Goal: Task Accomplishment & Management: Manage account settings

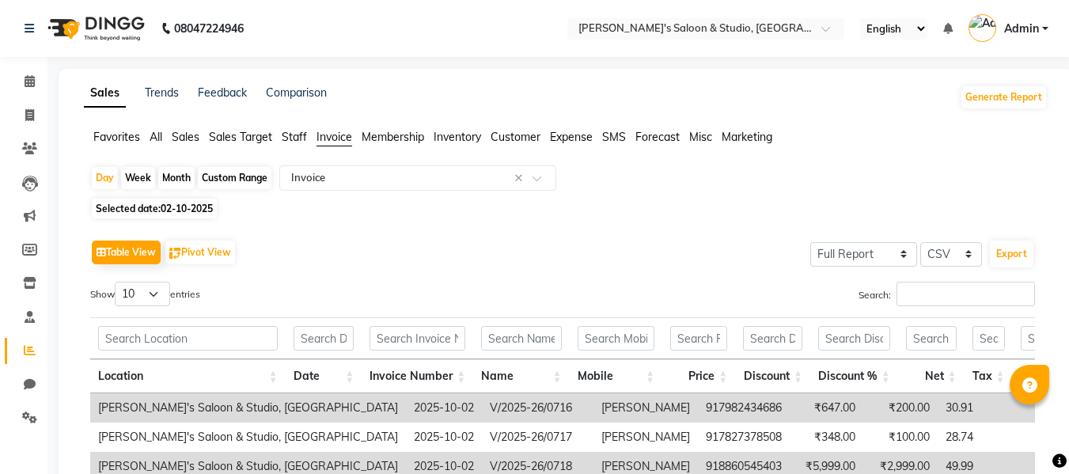
select select "full_report"
select select "csv"
click at [32, 111] on icon at bounding box center [29, 115] width 9 height 12
select select "service"
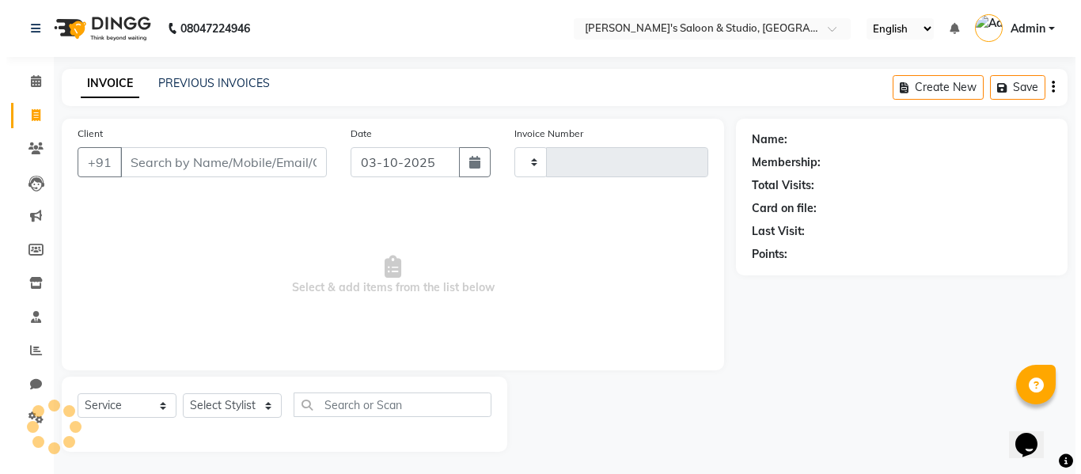
scroll to position [2, 0]
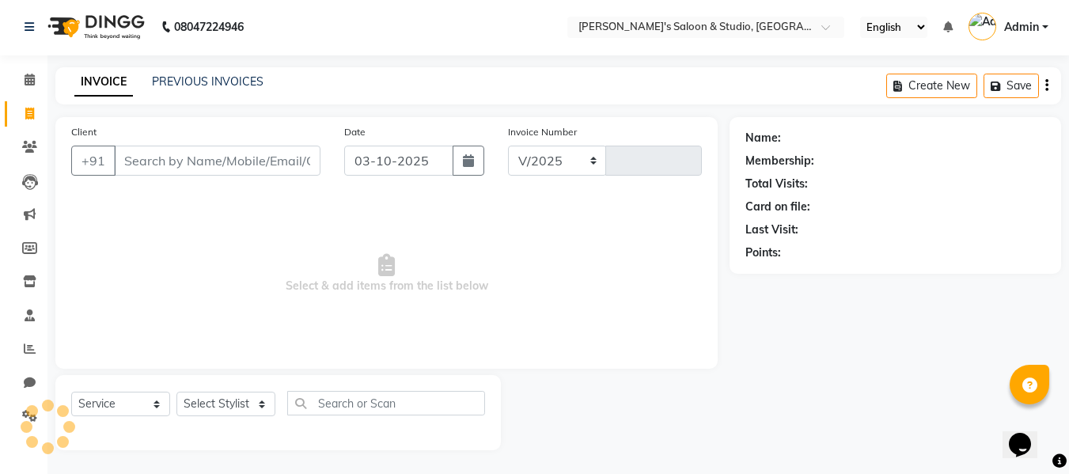
select select "7536"
type input "0723"
click at [188, 173] on input "Client" at bounding box center [217, 161] width 206 height 30
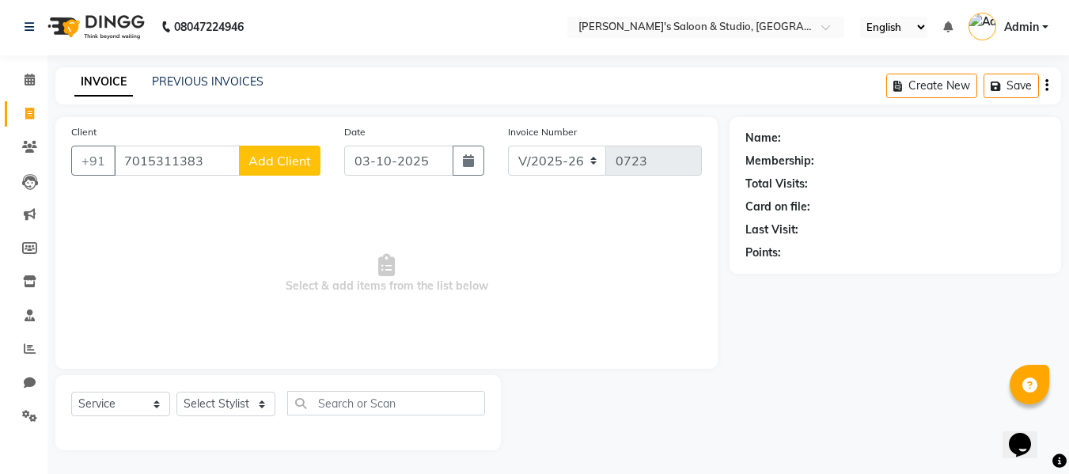
type input "7015311383"
click at [259, 168] on span "Add Client" at bounding box center [279, 161] width 63 height 16
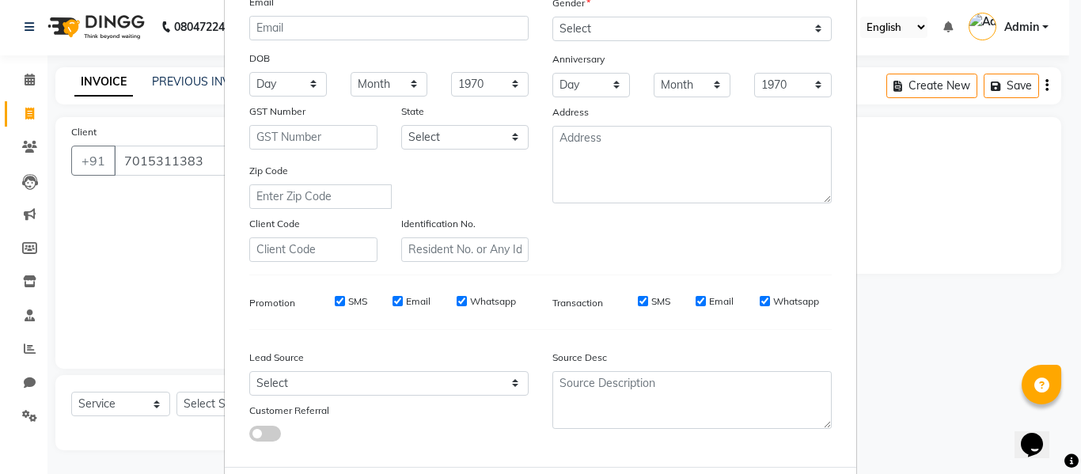
scroll to position [177, 0]
type input "[PERSON_NAME]"
click at [714, 32] on select "Select Male Female Other Prefer Not To Say" at bounding box center [691, 29] width 279 height 25
select select "female"
click at [552, 17] on select "Select Male Female Other Prefer Not To Say" at bounding box center [691, 29] width 279 height 25
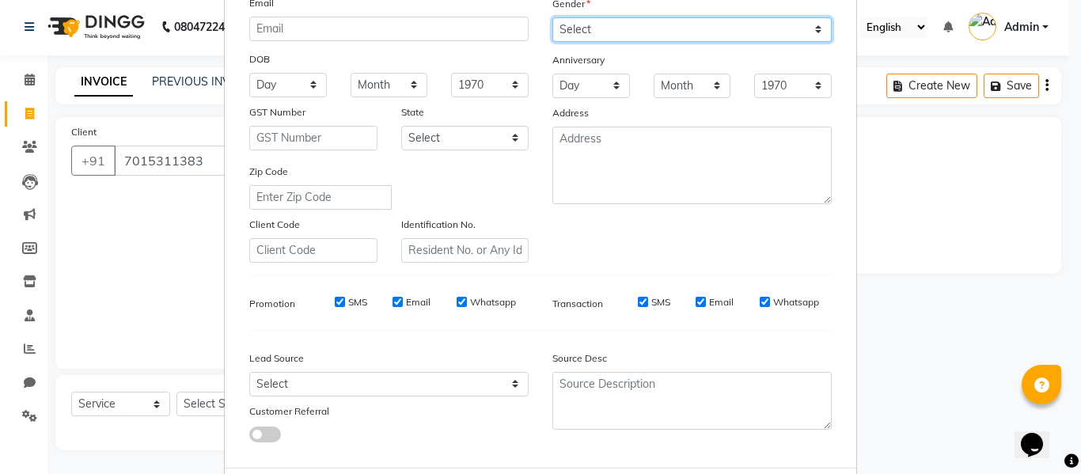
click at [717, 24] on select "Select Male Female Other Prefer Not To Say" at bounding box center [691, 29] width 279 height 25
click at [552, 17] on select "Select Male Female Other Prefer Not To Say" at bounding box center [691, 29] width 279 height 25
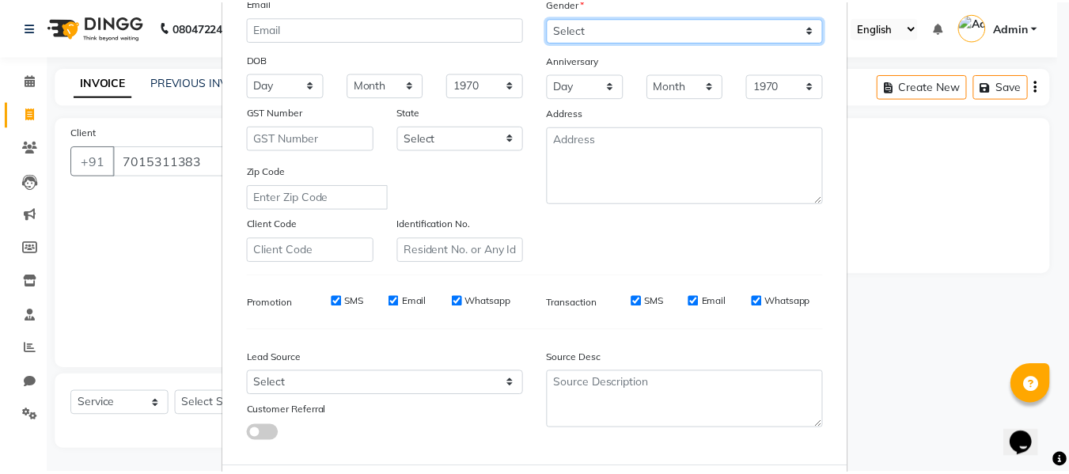
scroll to position [256, 0]
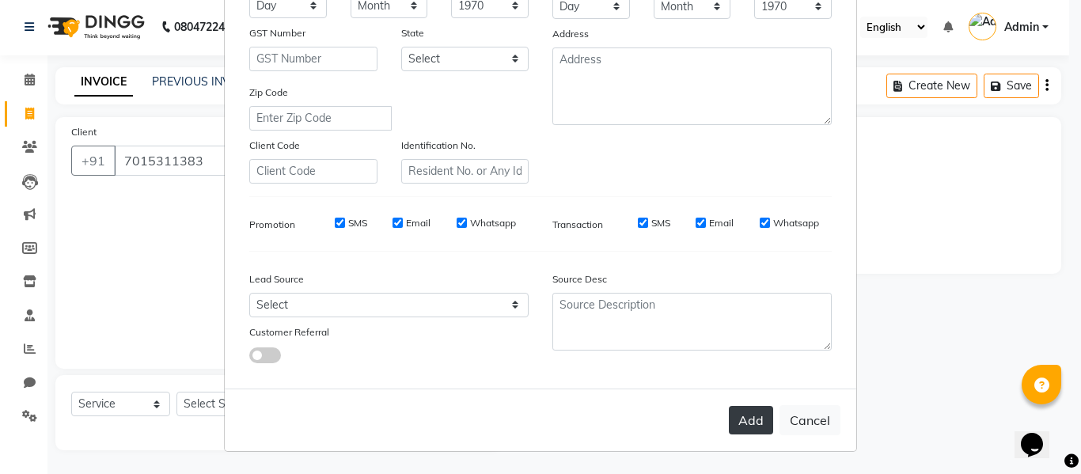
click at [738, 434] on button "Add" at bounding box center [751, 420] width 44 height 28
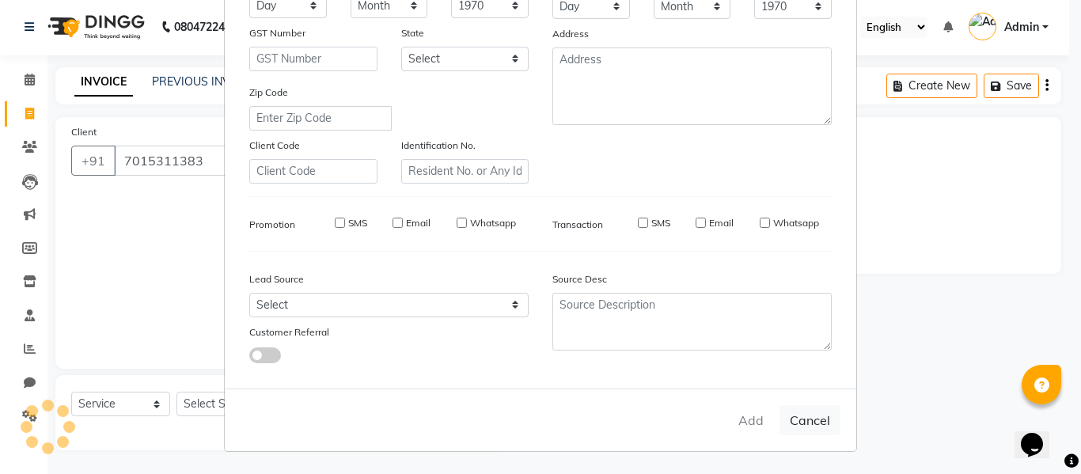
select select
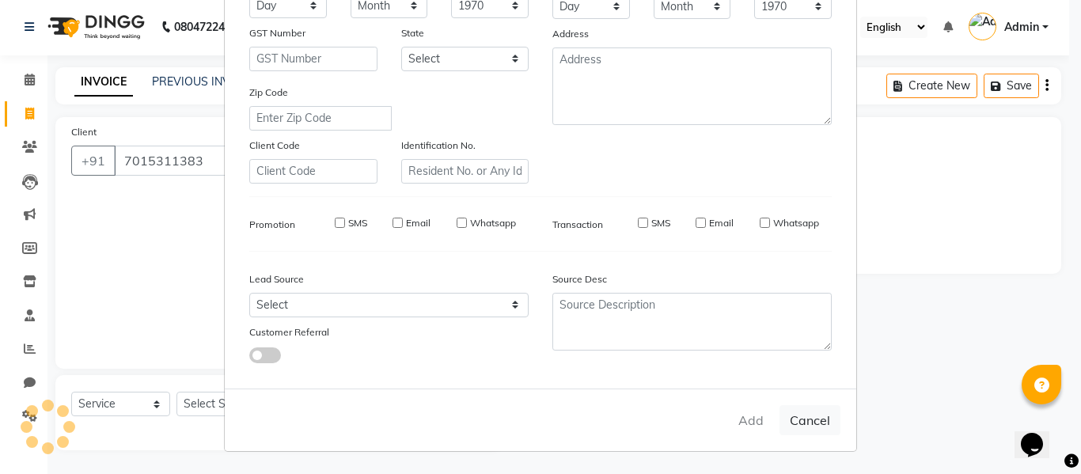
select select
checkbox input "false"
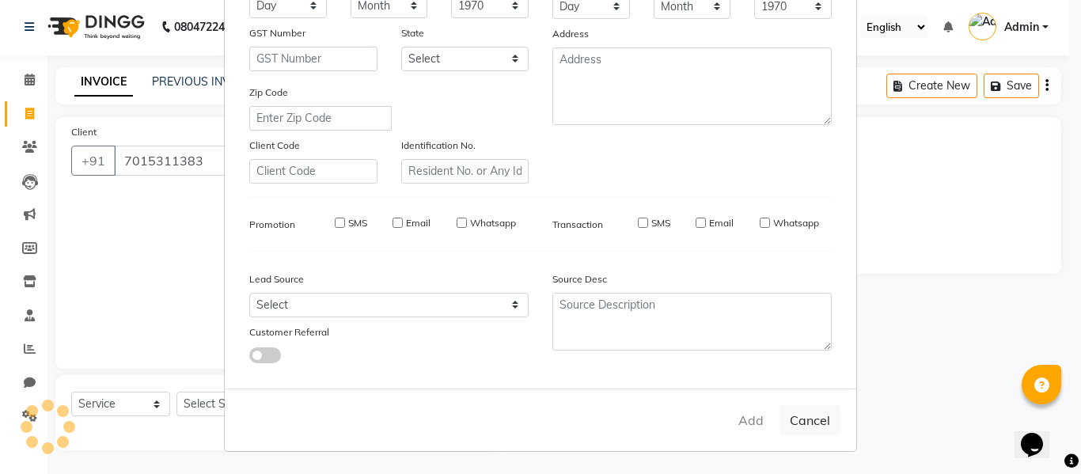
checkbox input "false"
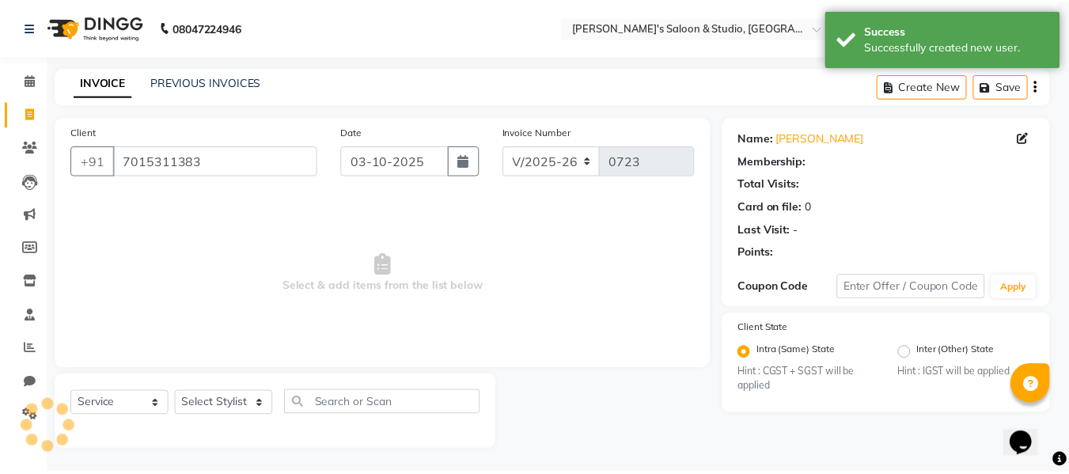
select select "1: Object"
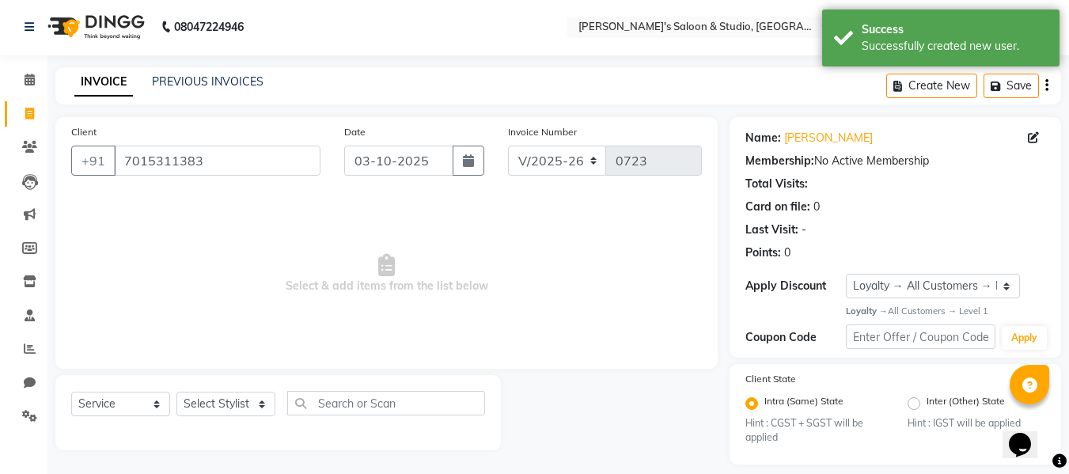
scroll to position [16, 0]
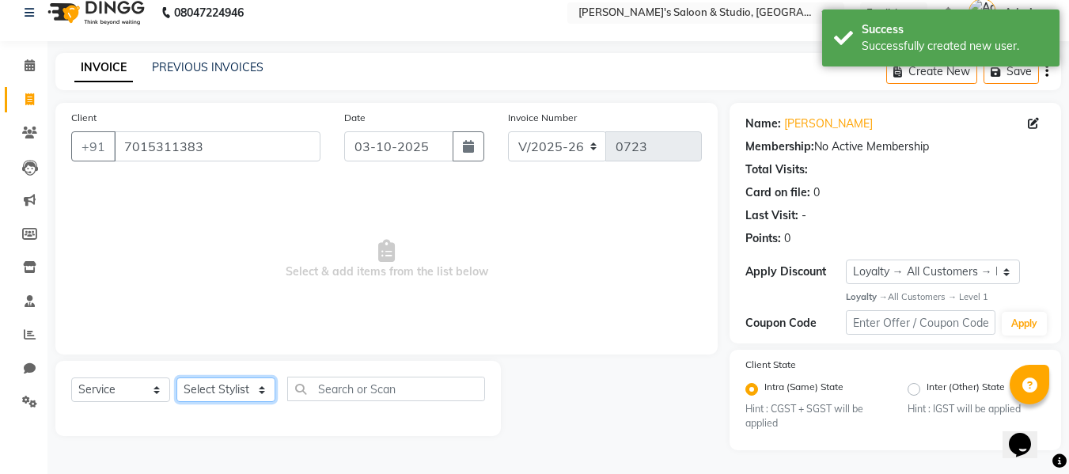
click at [217, 396] on select "Select Stylist aftab firoz Kajal mansi Prince Renu Shelly" at bounding box center [225, 389] width 99 height 25
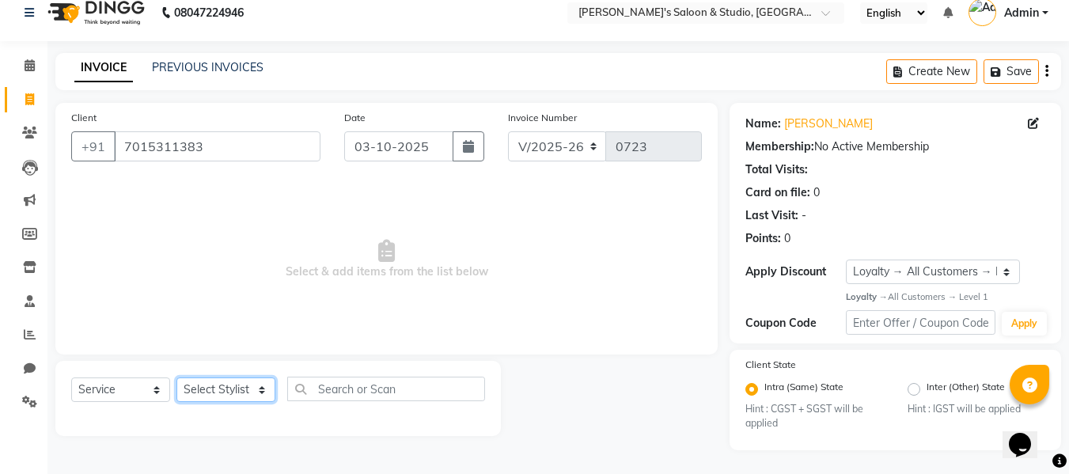
select select "69614"
click at [176, 377] on select "Select Stylist aftab firoz Kajal mansi Prince Renu Shelly" at bounding box center [225, 389] width 99 height 25
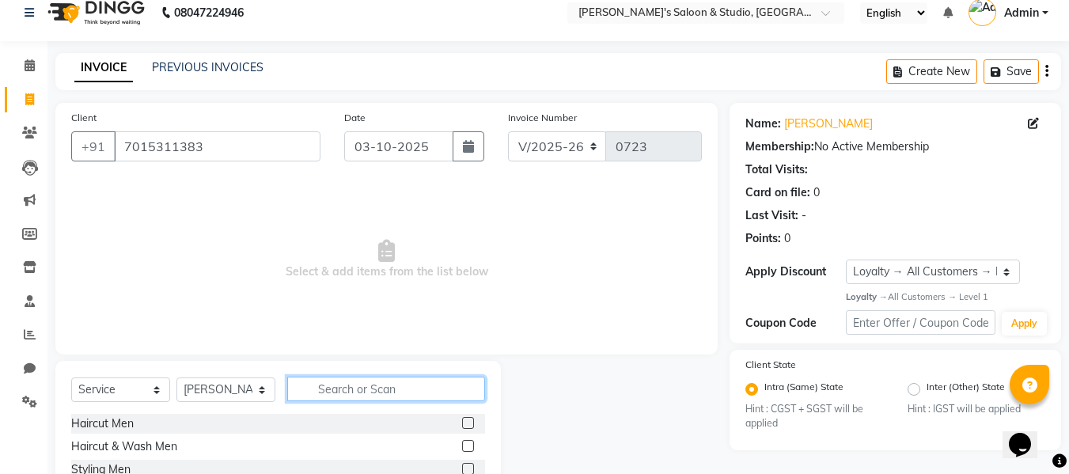
click at [355, 388] on input "text" at bounding box center [386, 389] width 198 height 25
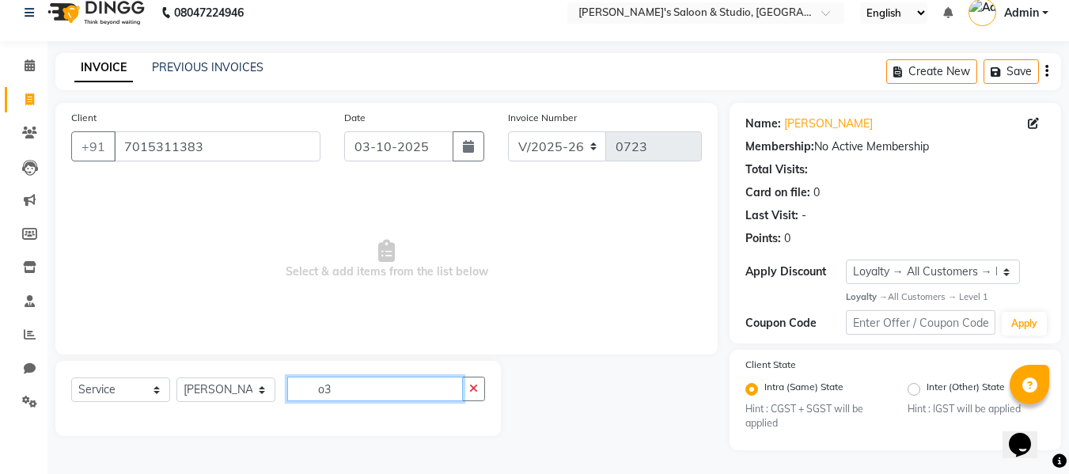
type input "o"
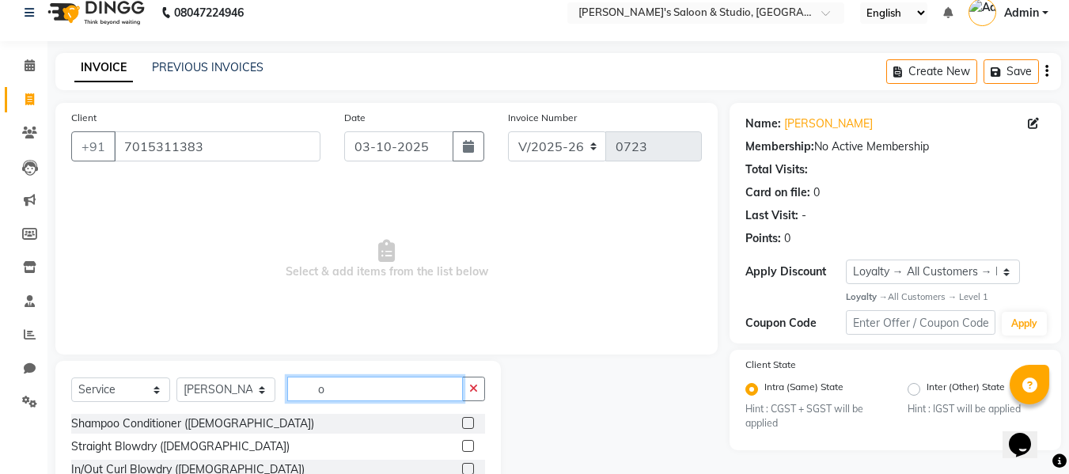
scroll to position [160, 0]
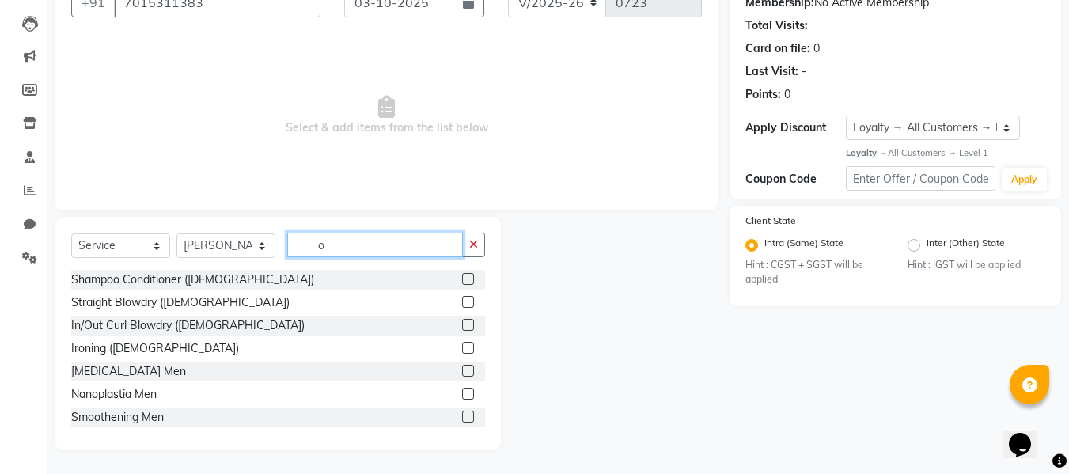
click at [376, 252] on input "o" at bounding box center [375, 245] width 176 height 25
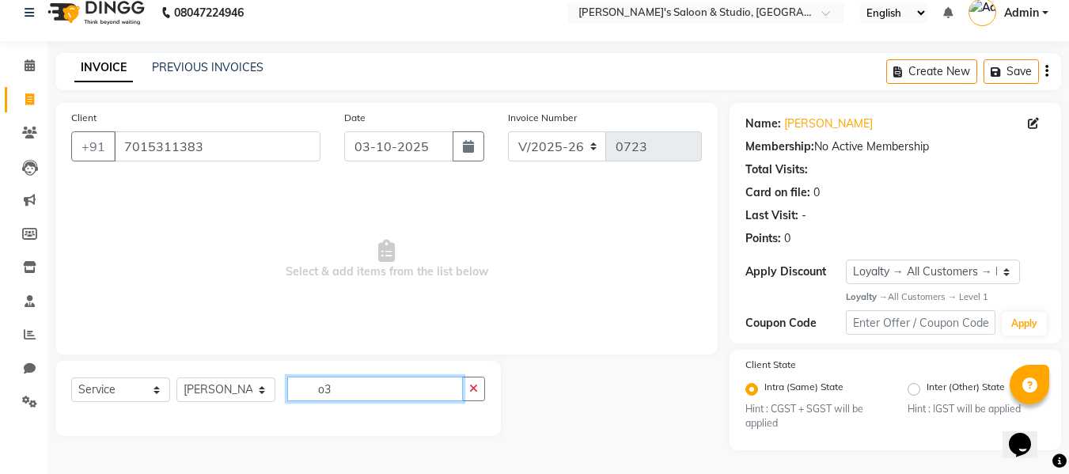
type input "o"
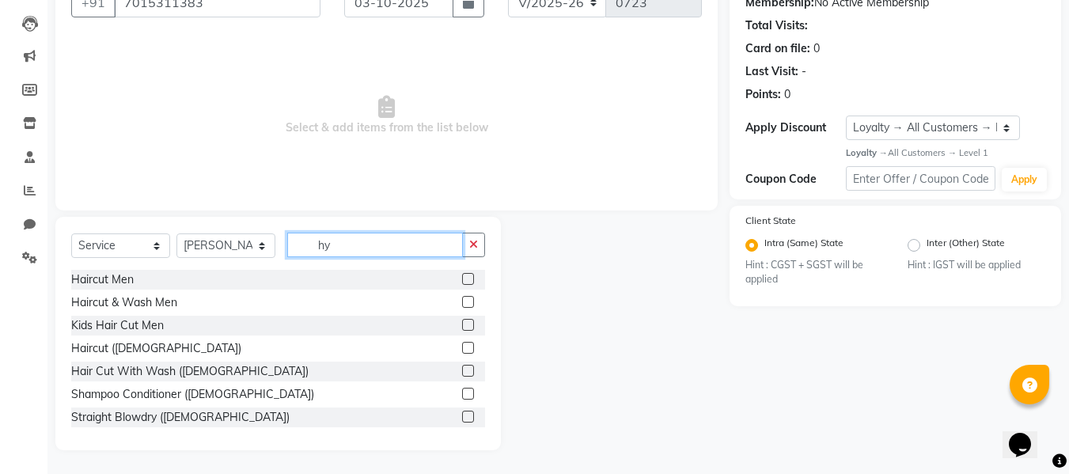
scroll to position [47, 0]
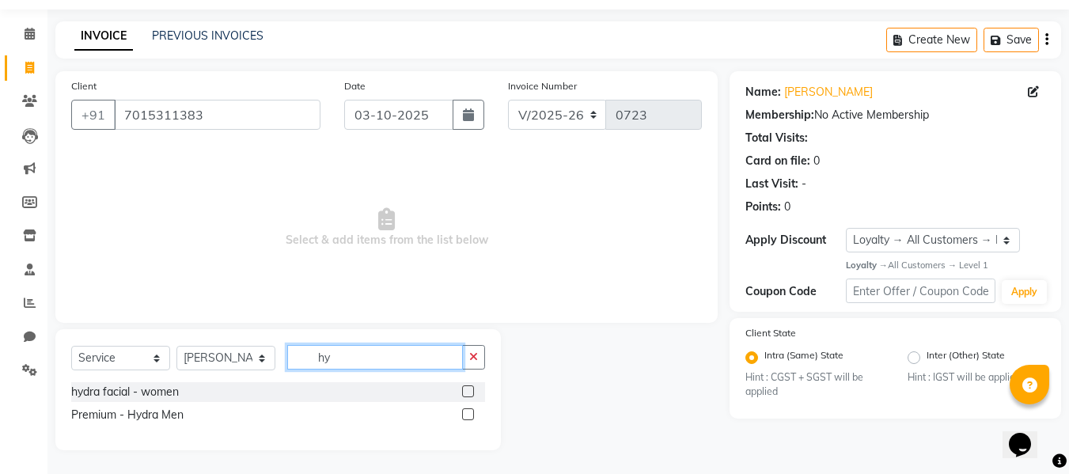
type input "hy"
click at [464, 390] on label at bounding box center [468, 391] width 12 height 12
click at [464, 390] on input "checkbox" at bounding box center [467, 392] width 10 height 10
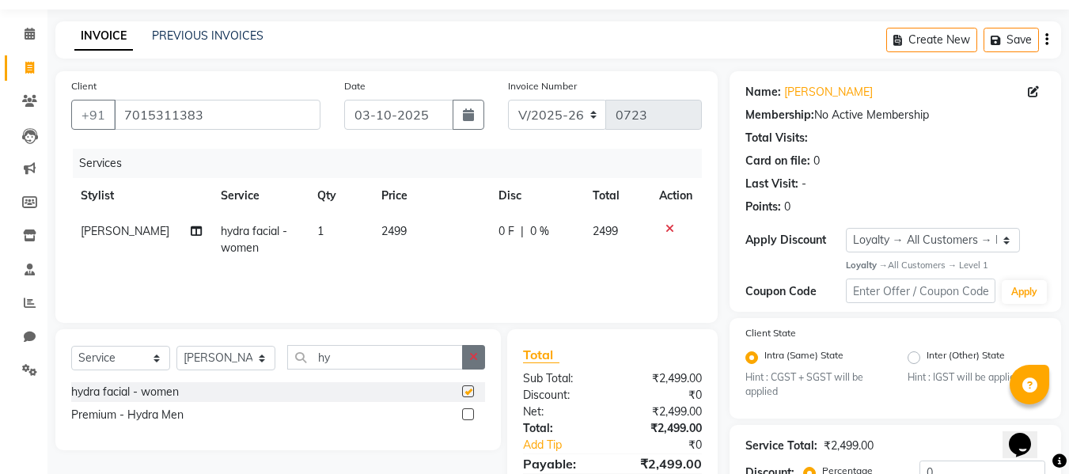
checkbox input "false"
click at [394, 230] on span "2499" at bounding box center [393, 231] width 25 height 14
select select "69614"
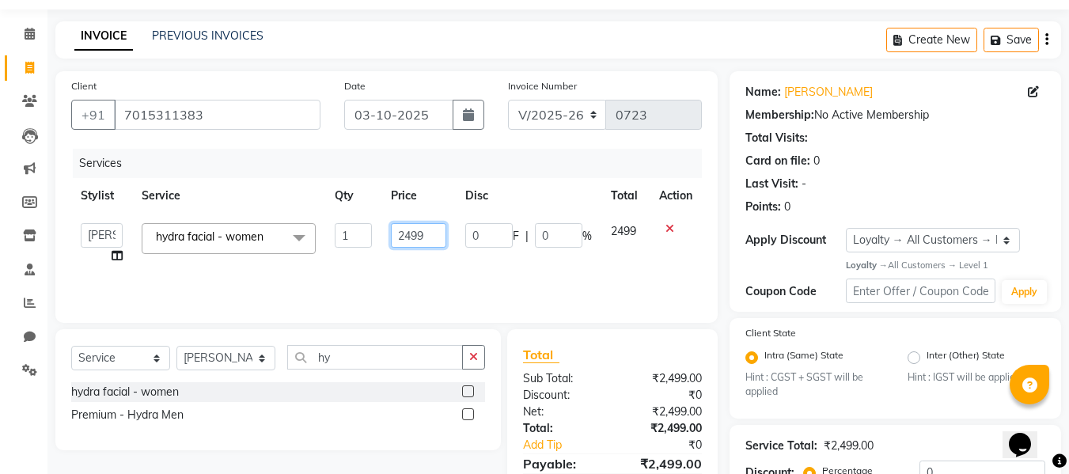
click at [438, 236] on input "2499" at bounding box center [418, 235] width 55 height 25
type input "2100"
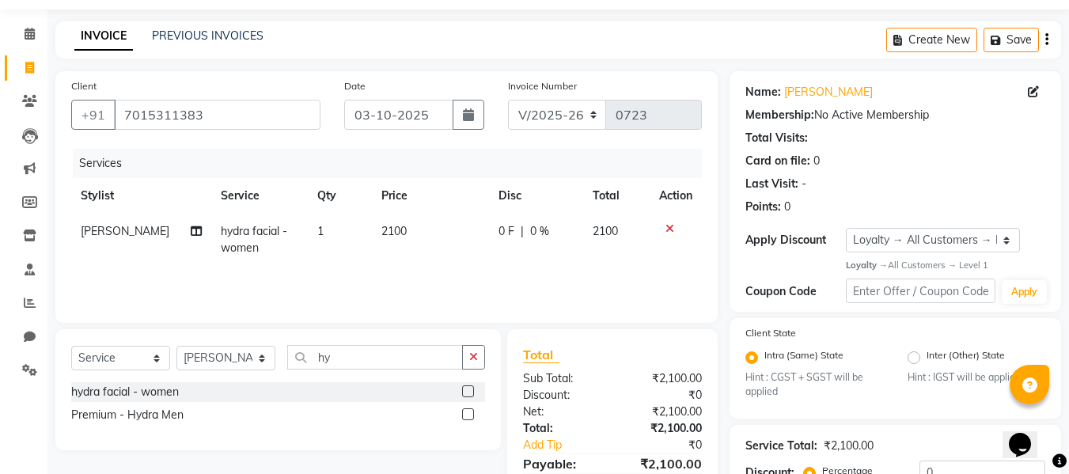
click at [375, 272] on div "Services Stylist Service Qty Price Disc Total Action mansi hydra facial - women…" at bounding box center [386, 228] width 631 height 158
drag, startPoint x: 366, startPoint y: 343, endPoint x: 354, endPoint y: 388, distance: 45.9
click at [359, 369] on div "Select Service Product Membership Package Voucher Prepaid Gift Card Select Styl…" at bounding box center [277, 389] width 445 height 121
drag, startPoint x: 354, startPoint y: 388, endPoint x: 363, endPoint y: 333, distance: 55.4
click at [358, 366] on div "Select Service Product Membership Package Voucher Prepaid Gift Card Select Styl…" at bounding box center [277, 389] width 445 height 121
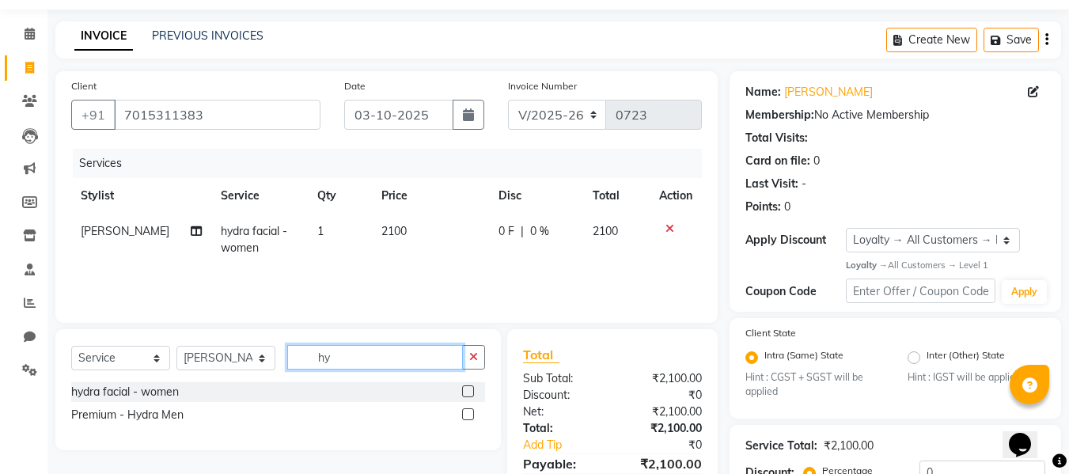
click at [363, 356] on input "hy" at bounding box center [375, 357] width 176 height 25
type input "h"
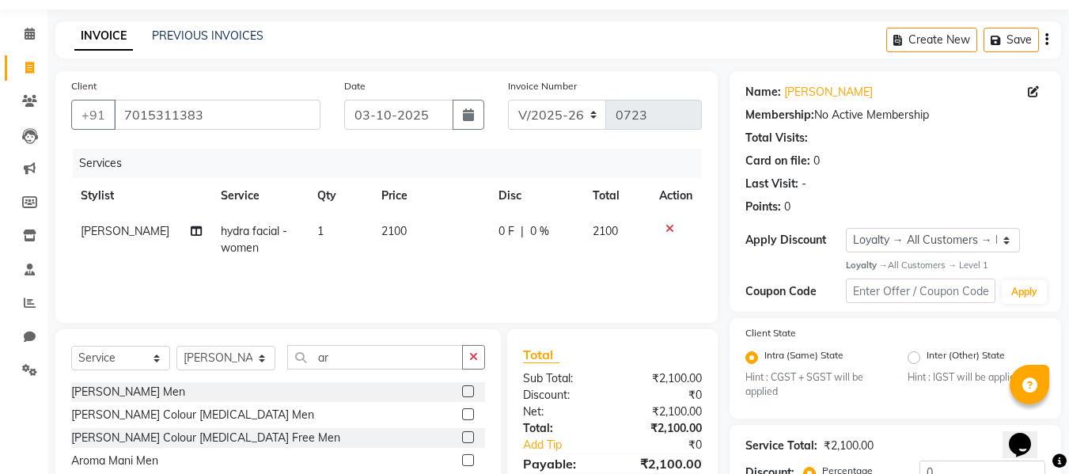
click at [369, 274] on div "Services Stylist Service Qty Price Disc Total Action mansi hydra facial - women…" at bounding box center [386, 228] width 631 height 158
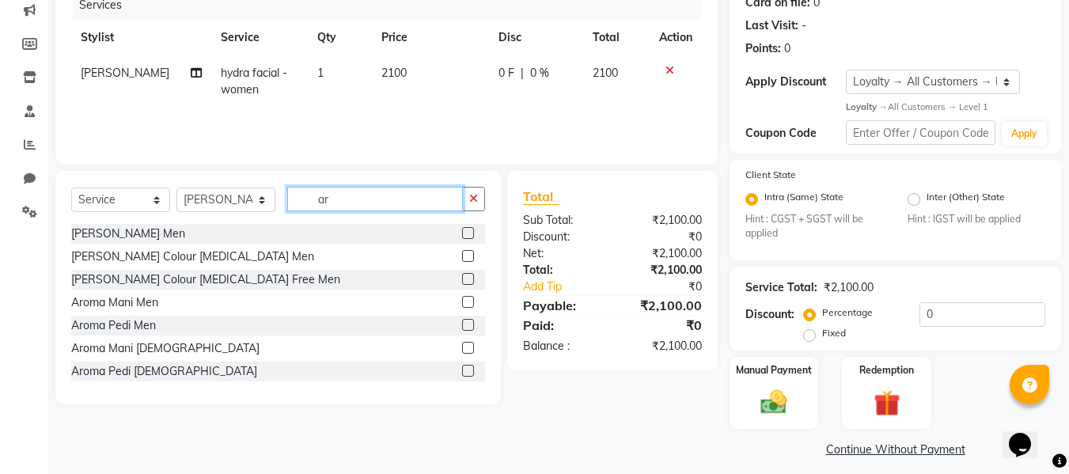
click at [340, 208] on input "ar" at bounding box center [375, 199] width 176 height 25
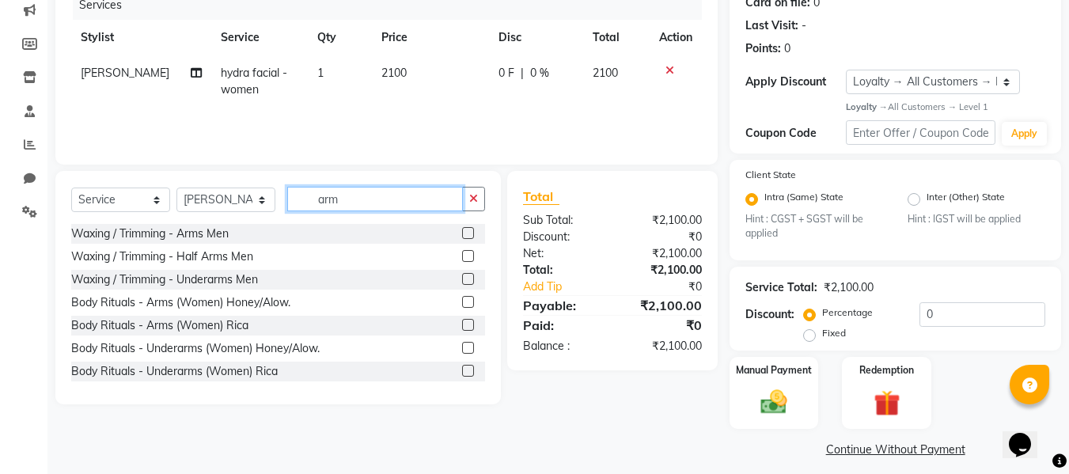
type input "arm"
click at [462, 330] on label at bounding box center [468, 325] width 12 height 12
click at [462, 330] on input "checkbox" at bounding box center [467, 325] width 10 height 10
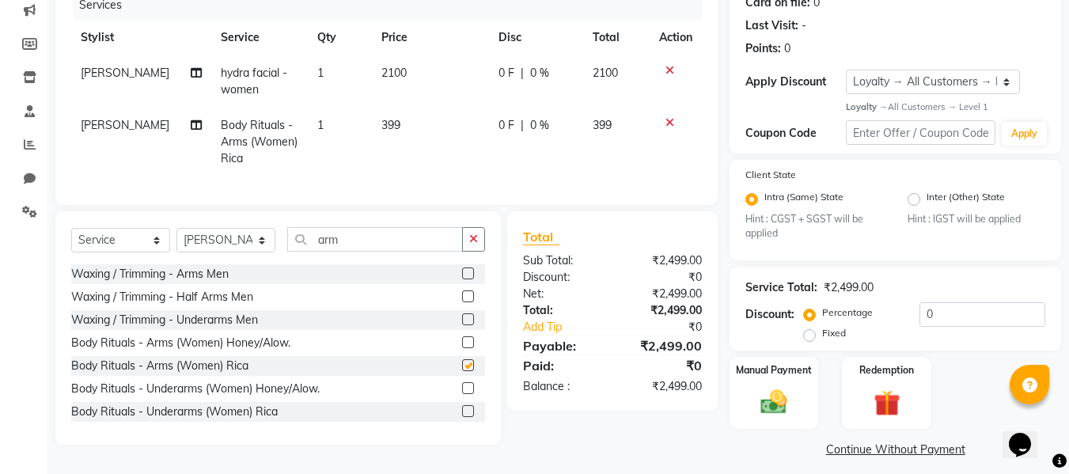
checkbox input "false"
click at [380, 116] on td "399" at bounding box center [430, 142] width 117 height 69
select select "69614"
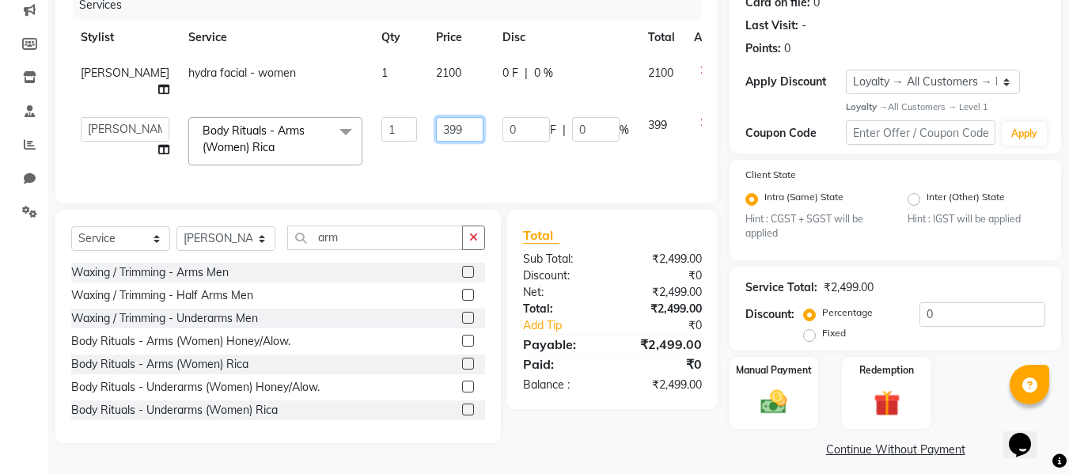
click at [436, 125] on input "399" at bounding box center [459, 129] width 47 height 25
type input "299"
click at [436, 131] on input "299" at bounding box center [459, 129] width 47 height 25
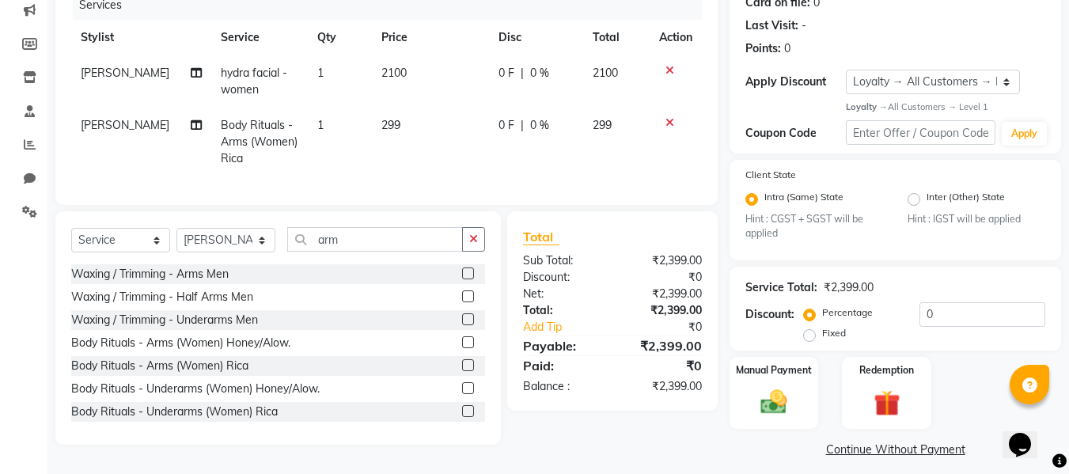
click at [428, 181] on div "Services Stylist Service Qty Price Disc Total Action mansi hydra facial - women…" at bounding box center [386, 90] width 631 height 199
click at [392, 252] on input "arm" at bounding box center [375, 239] width 176 height 25
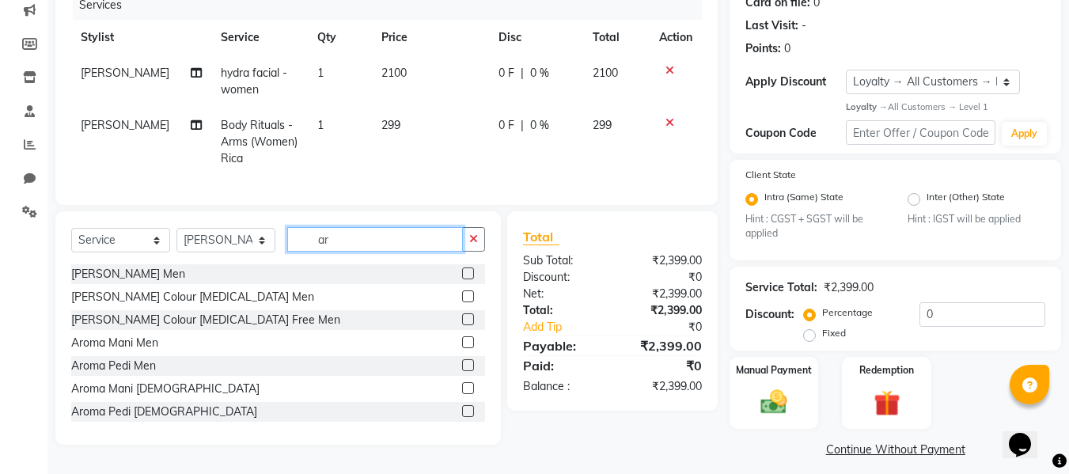
type input "a"
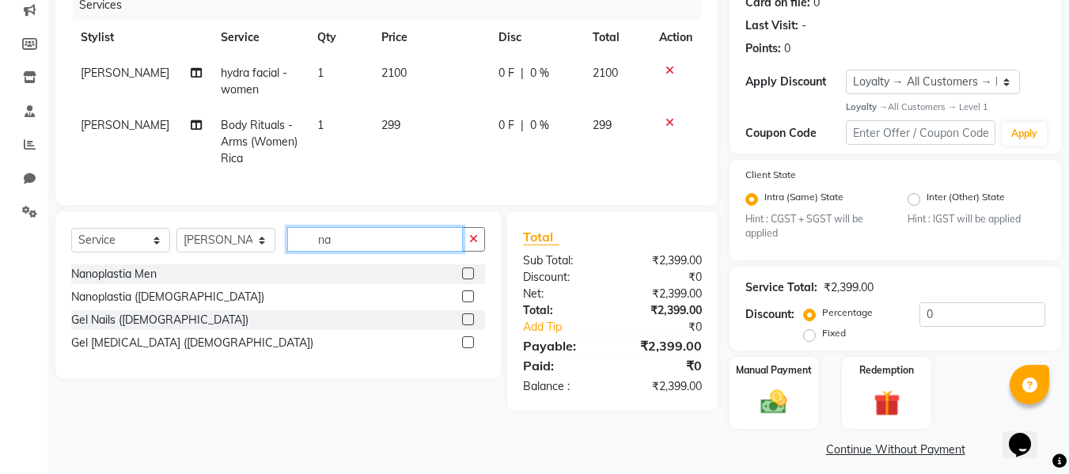
type input "n"
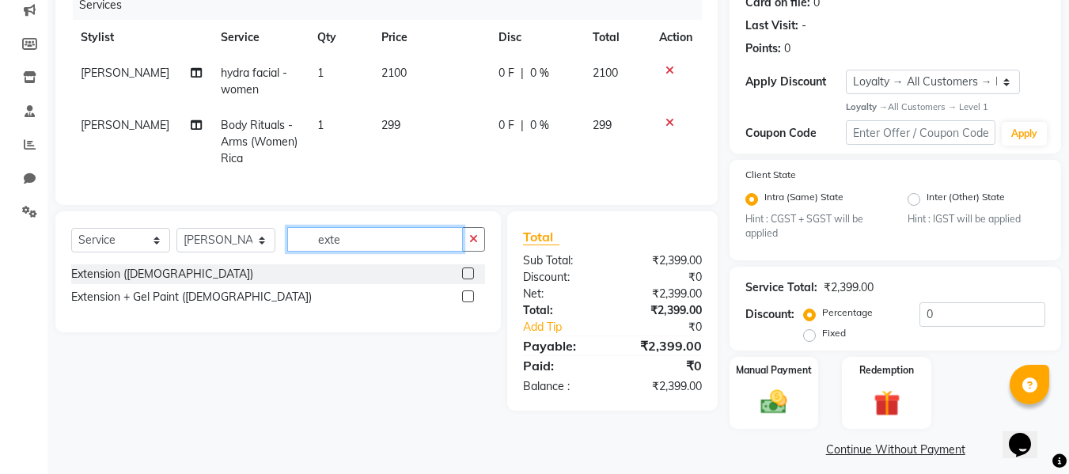
type input "exte"
click at [464, 302] on label at bounding box center [468, 296] width 12 height 12
click at [464, 302] on input "checkbox" at bounding box center [467, 297] width 10 height 10
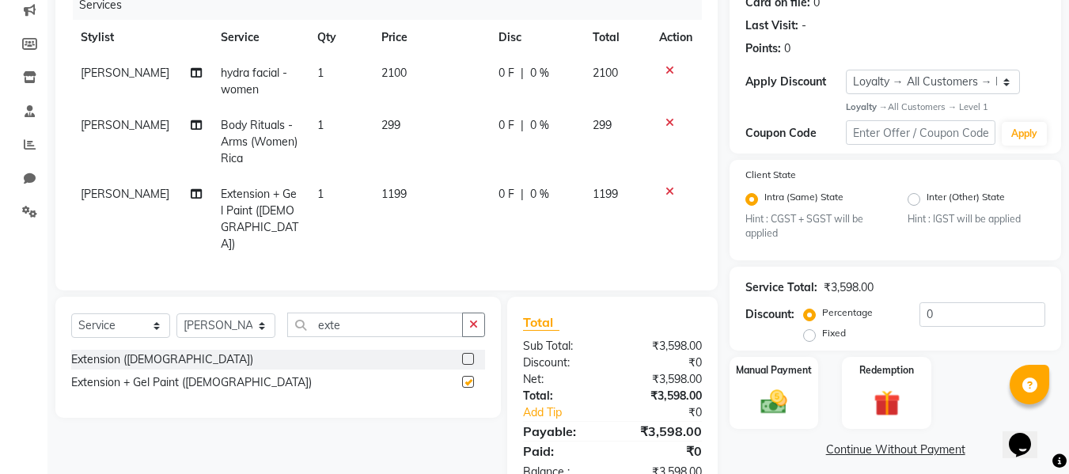
checkbox input "false"
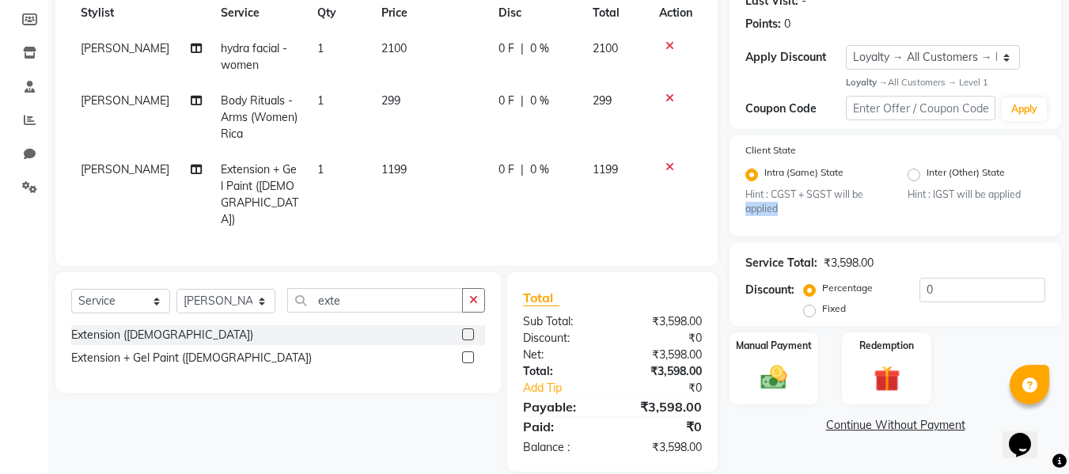
drag, startPoint x: 762, startPoint y: 225, endPoint x: 684, endPoint y: 213, distance: 79.2
click at [721, 222] on div "Client +91 7015311383 Date 03-10-2025 Invoice Number V/2025 V/2025-26 0723 Serv…" at bounding box center [558, 179] width 1029 height 583
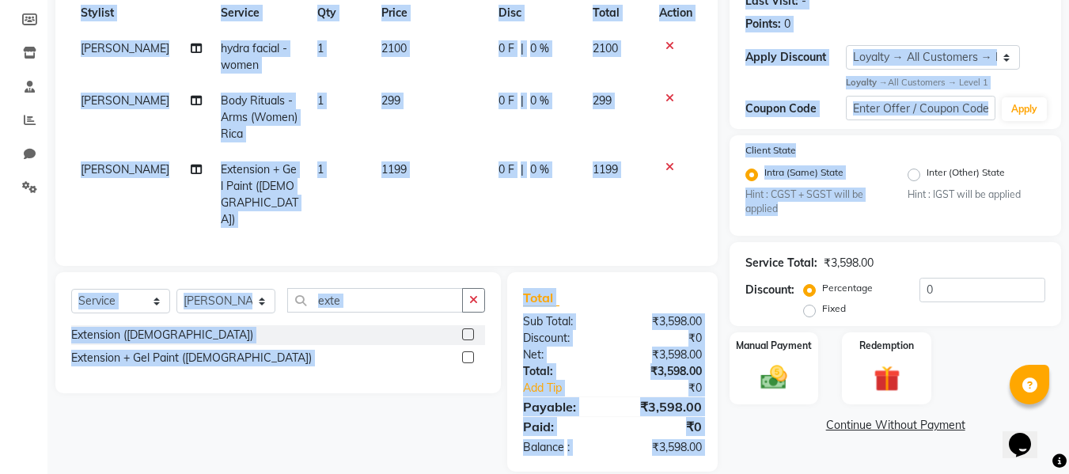
click at [241, 425] on div "Select Service Product Membership Package Voucher Prepaid Gift Card Select Styl…" at bounding box center [272, 371] width 457 height 199
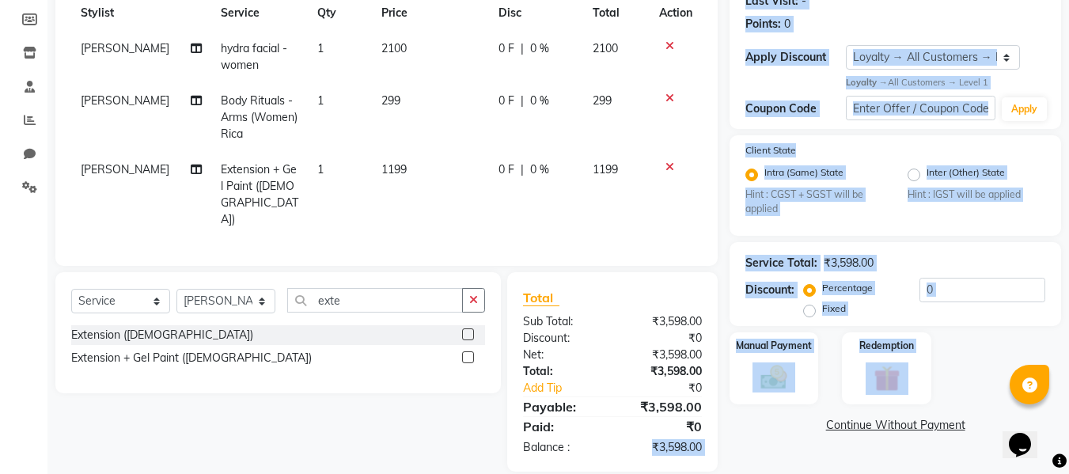
drag, startPoint x: 796, startPoint y: 425, endPoint x: 628, endPoint y: 433, distance: 167.9
click at [642, 431] on div "Client +91 7015311383 Date 03-10-2025 Invoice Number V/2025 V/2025-26 0723 Serv…" at bounding box center [558, 179] width 1029 height 583
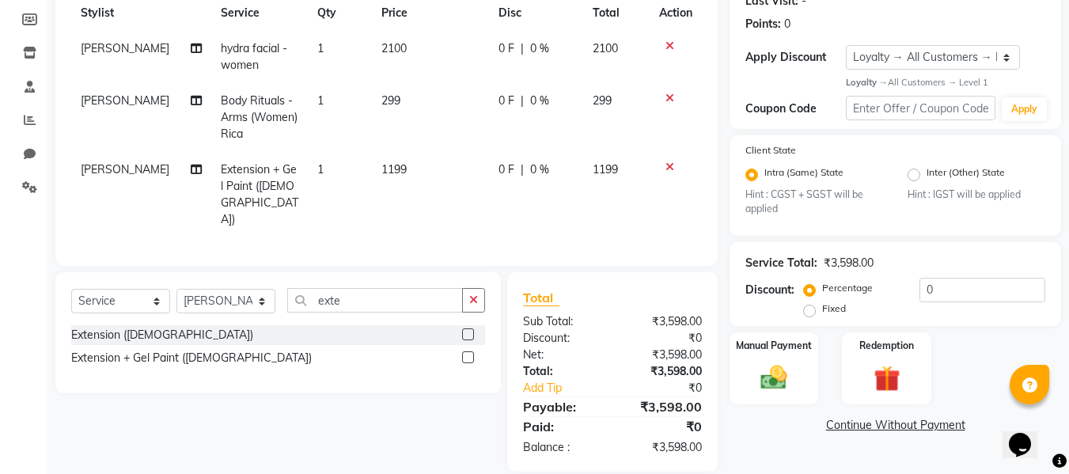
click at [196, 410] on div "Select Service Product Membership Package Voucher Prepaid Gift Card Select Styl…" at bounding box center [272, 371] width 457 height 199
click at [401, 97] on td "299" at bounding box center [430, 117] width 117 height 69
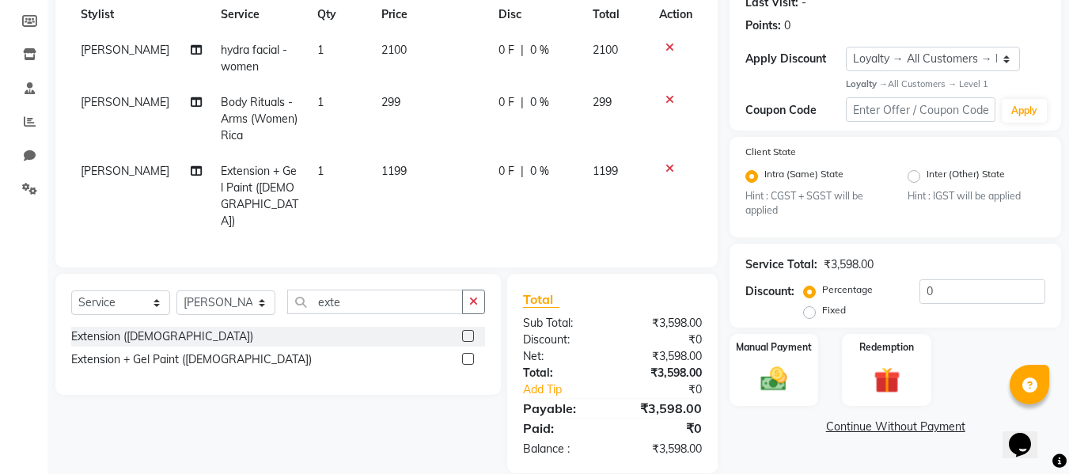
select select "69614"
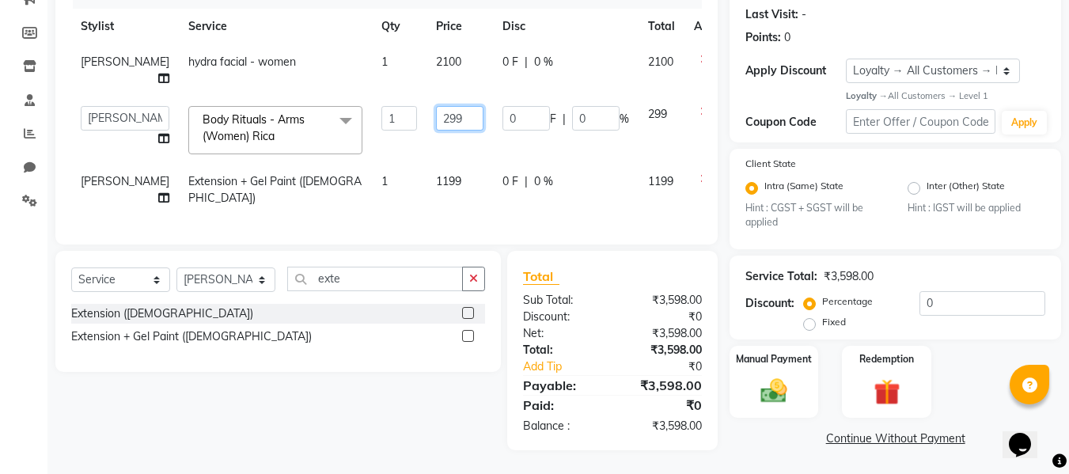
click at [436, 106] on input "299" at bounding box center [459, 118] width 47 height 25
type input "2"
type input "300"
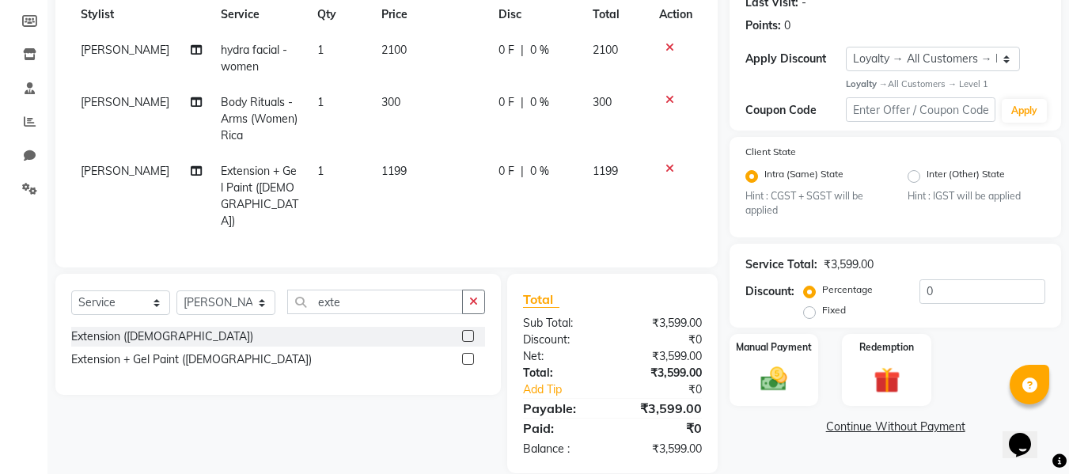
click at [425, 138] on td "300" at bounding box center [430, 119] width 117 height 69
select select "69614"
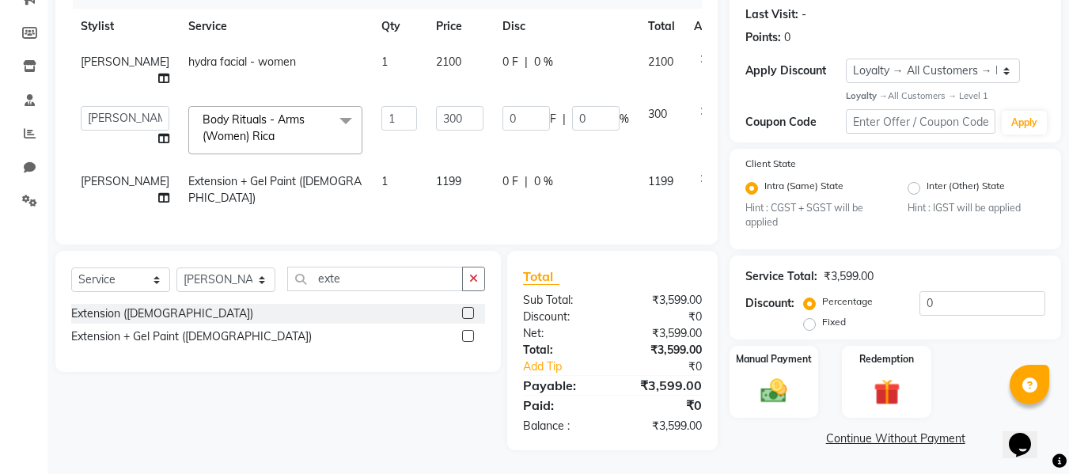
click at [426, 177] on td "1199" at bounding box center [459, 190] width 66 height 52
select select "69614"
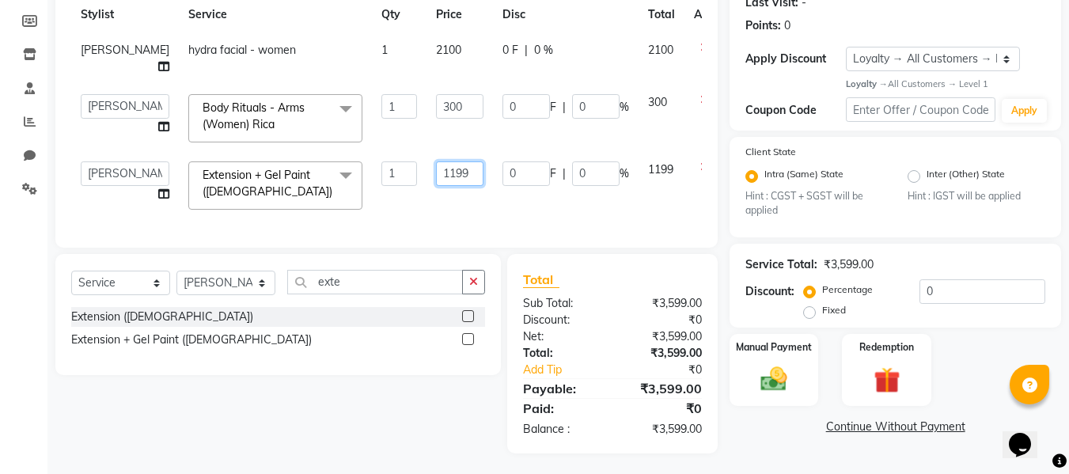
click at [436, 177] on input "1199" at bounding box center [459, 173] width 47 height 25
type input "1200"
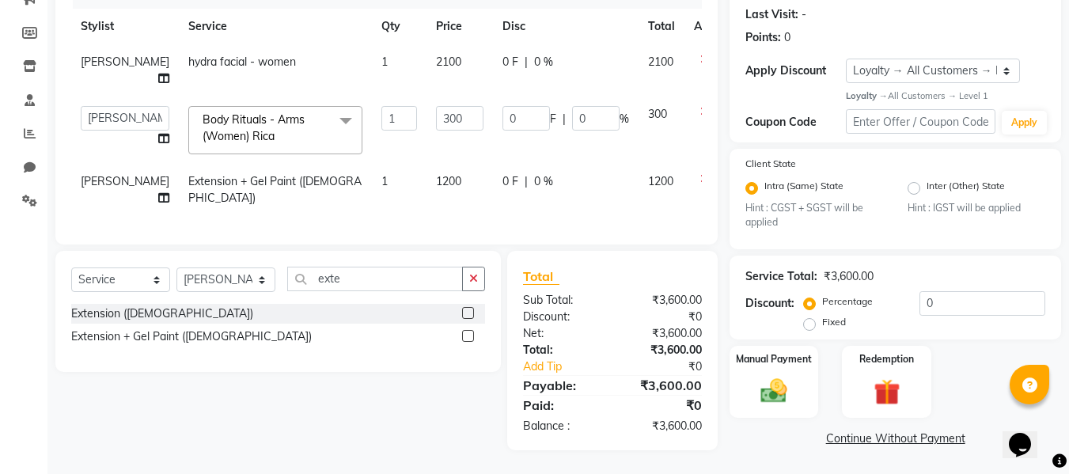
click at [435, 204] on div "Services Stylist Service Qty Price Disc Total Action mansi hydra facial - women…" at bounding box center [386, 103] width 631 height 249
click at [436, 106] on input "300" at bounding box center [459, 118] width 47 height 25
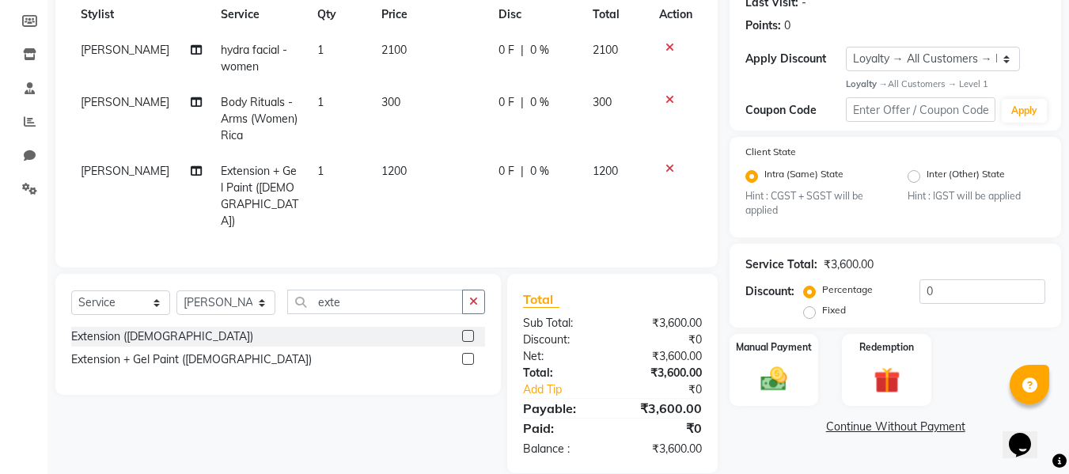
click at [422, 133] on td "300" at bounding box center [430, 119] width 117 height 69
select select "69614"
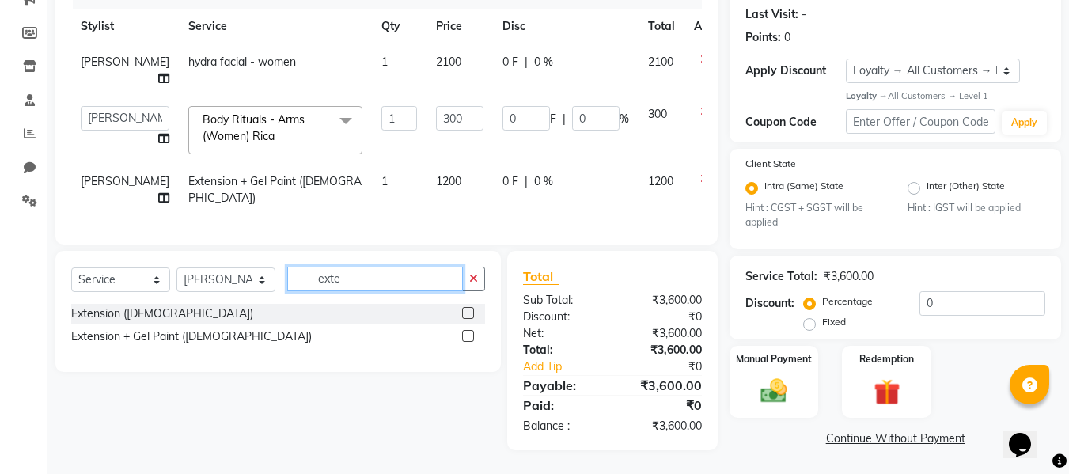
click at [408, 279] on input "exte" at bounding box center [375, 279] width 176 height 25
type input "e"
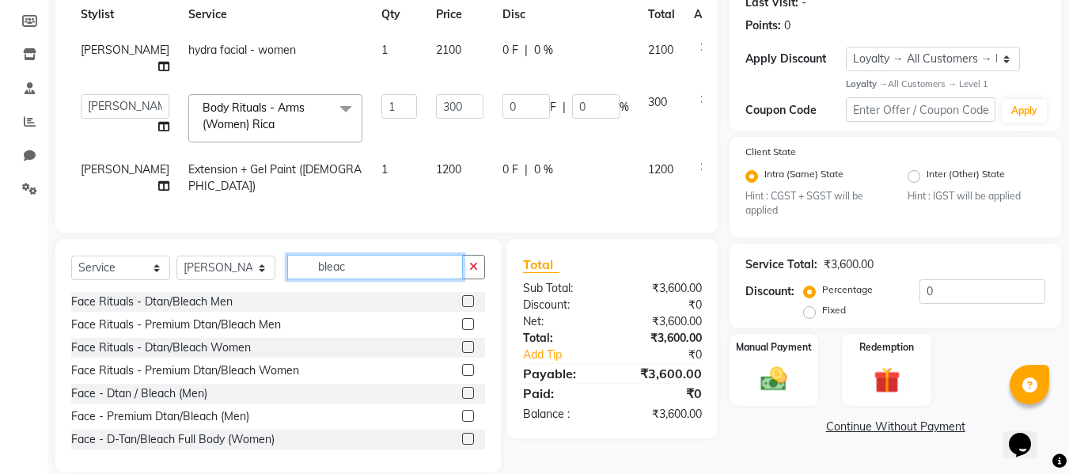
type input "bleac"
click at [462, 376] on label at bounding box center [468, 370] width 12 height 12
click at [462, 376] on input "checkbox" at bounding box center [467, 371] width 10 height 10
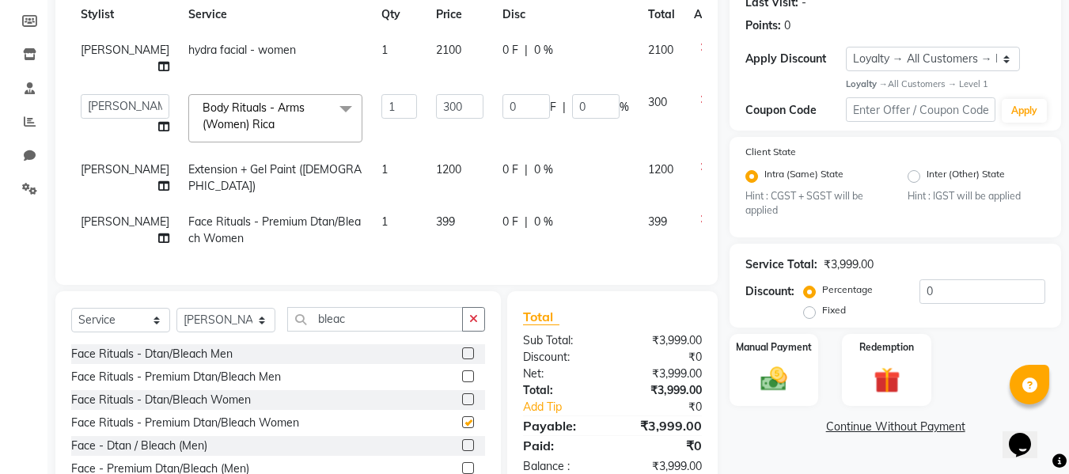
checkbox input "false"
click at [436, 226] on span "399" at bounding box center [445, 221] width 19 height 14
select select "69614"
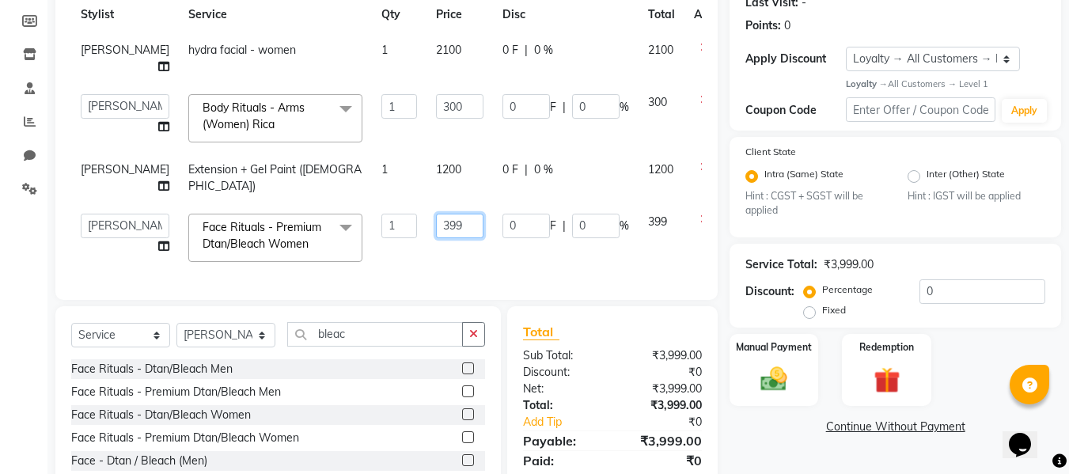
click at [436, 229] on input "399" at bounding box center [459, 226] width 47 height 25
type input "300"
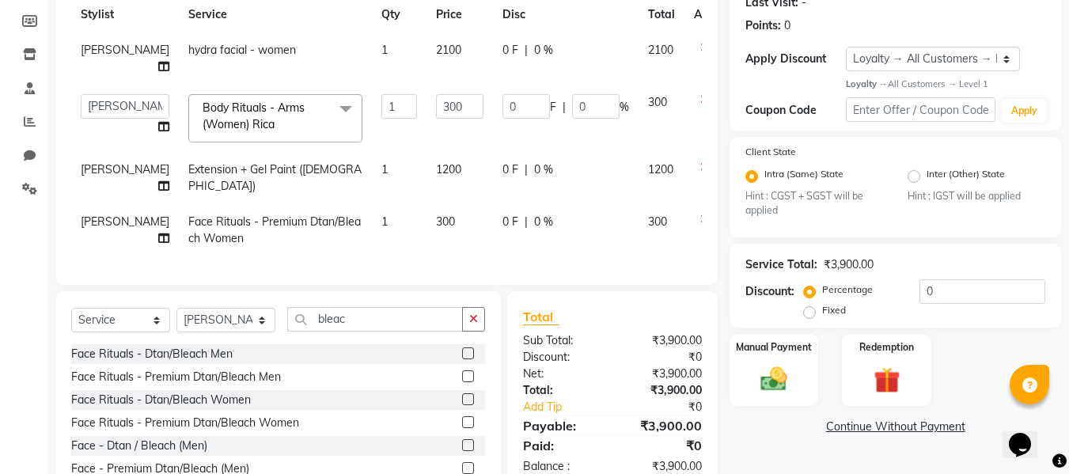
click at [436, 267] on div "Services Stylist Service Qty Price Disc Total Action mansi hydra facial - women…" at bounding box center [386, 118] width 631 height 301
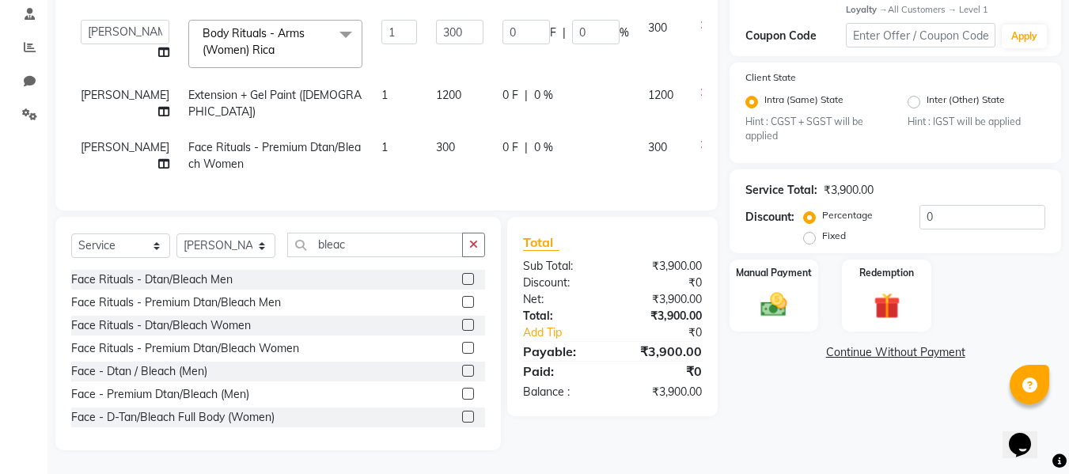
click at [246, 26] on span "Body Rituals - Arms (Women) Rica" at bounding box center [254, 41] width 102 height 31
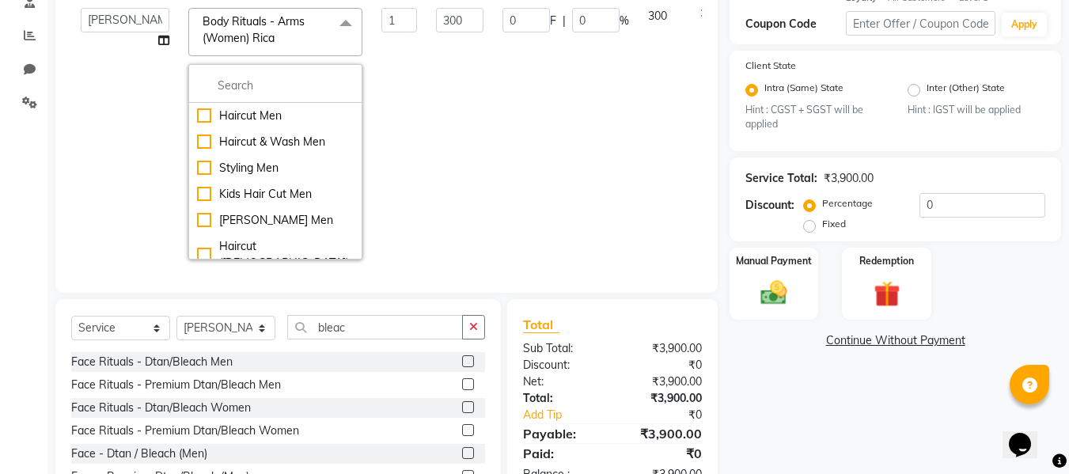
click at [426, 95] on td "300" at bounding box center [459, 133] width 66 height 271
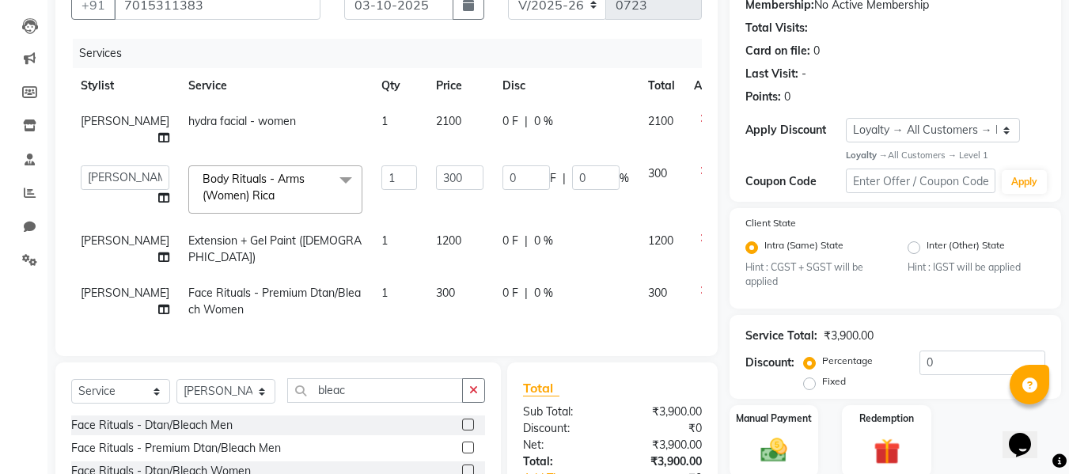
scroll to position [157, 0]
click at [100, 247] on span "[PERSON_NAME]" at bounding box center [125, 241] width 89 height 14
select select "69614"
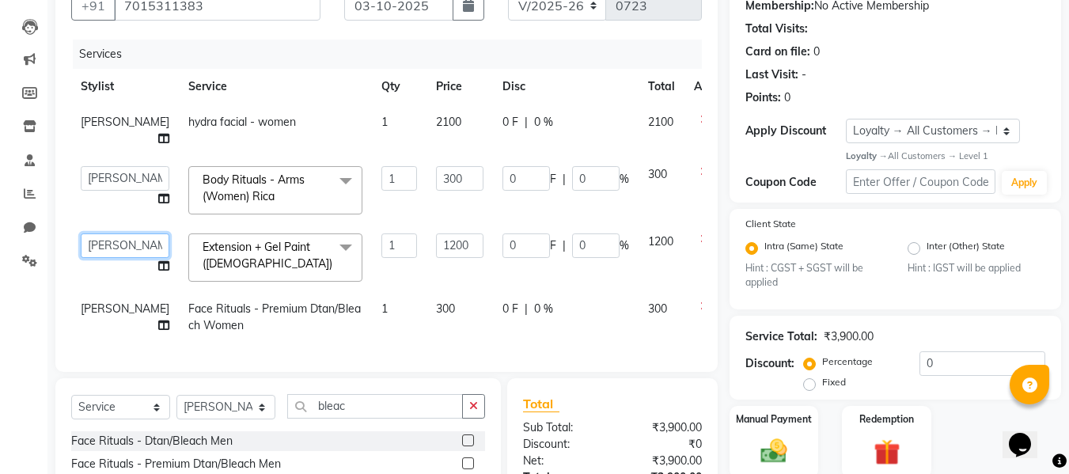
click at [108, 244] on select "aftab firoz Kajal mansi Prince Renu Shelly" at bounding box center [125, 245] width 89 height 25
select select "67312"
click at [258, 196] on span "Body Rituals - Arms (Women) Rica x" at bounding box center [268, 189] width 139 height 34
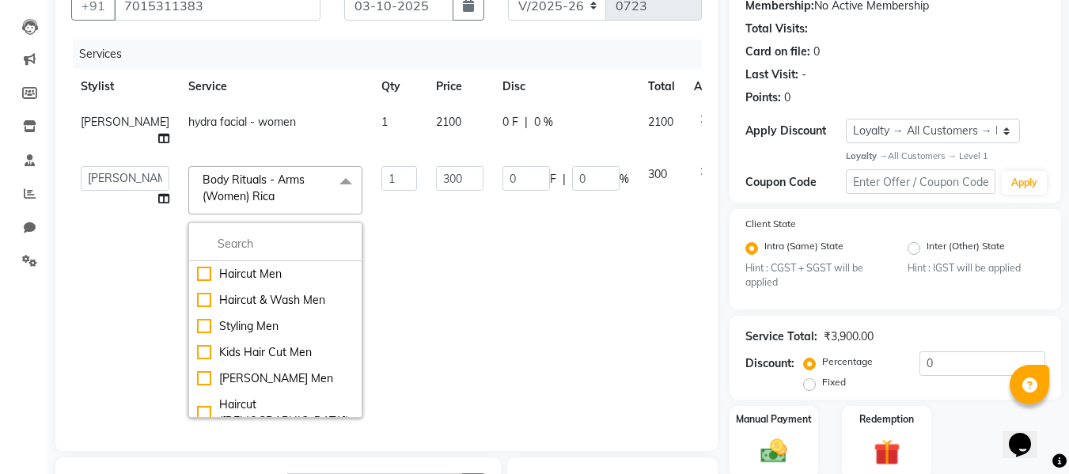
click at [555, 316] on td "0 F | 0 %" at bounding box center [566, 292] width 146 height 271
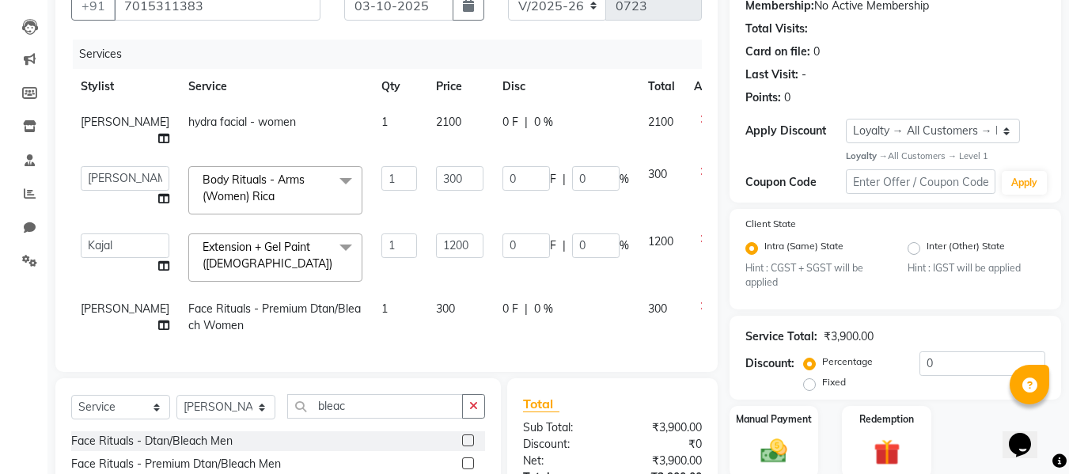
scroll to position [330, 0]
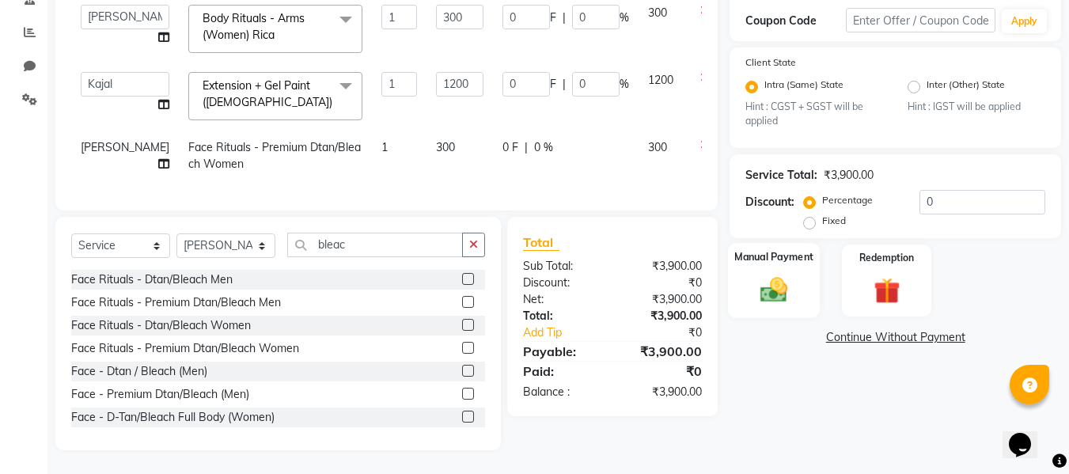
click at [820, 282] on div "Manual Payment" at bounding box center [774, 280] width 93 height 75
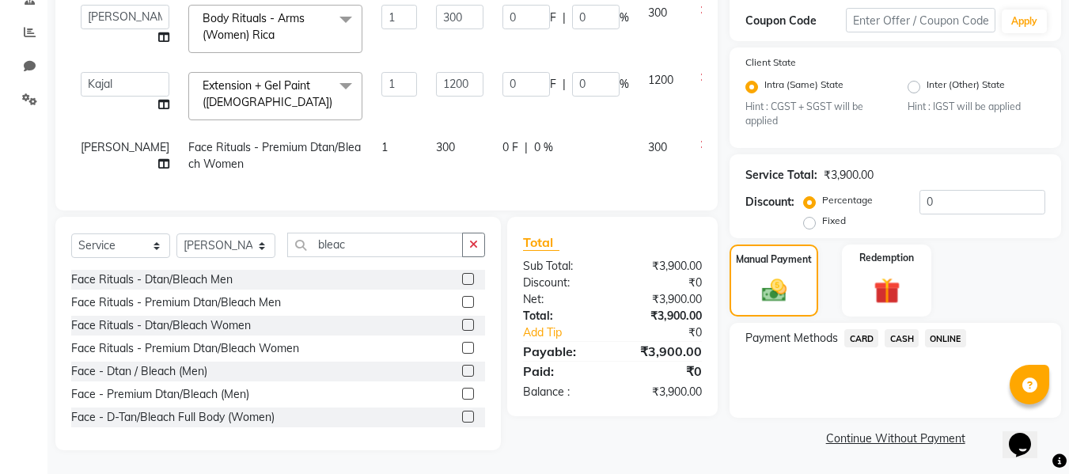
click at [941, 329] on span "ONLINE" at bounding box center [945, 338] width 41 height 18
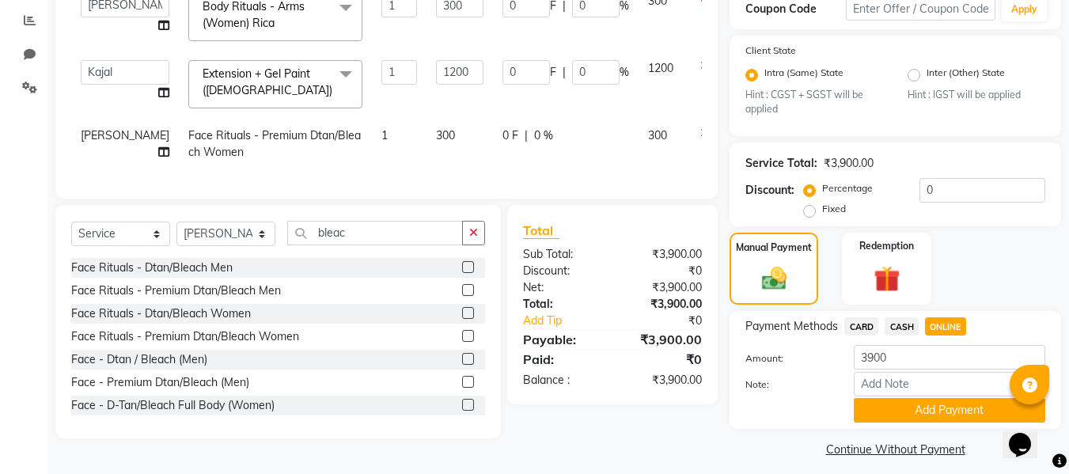
scroll to position [341, 0]
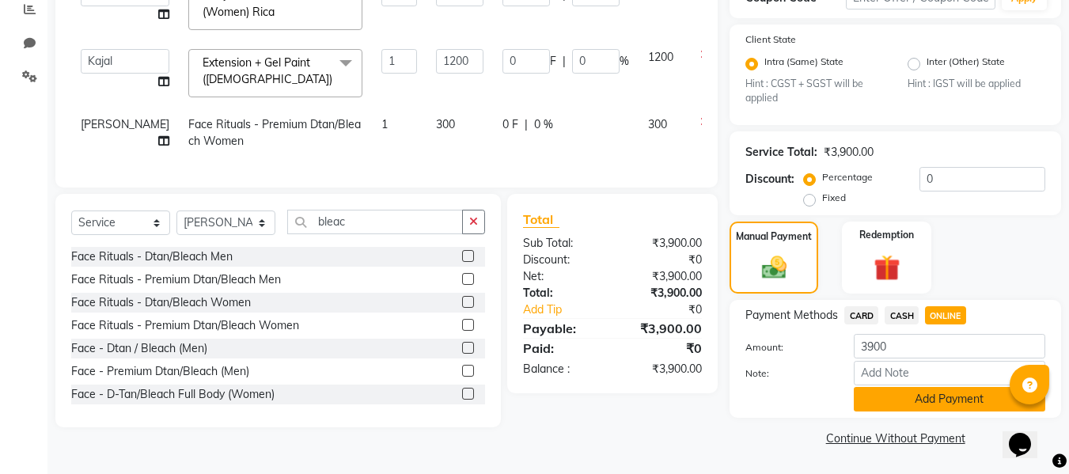
click at [939, 394] on button "Add Payment" at bounding box center [949, 399] width 191 height 25
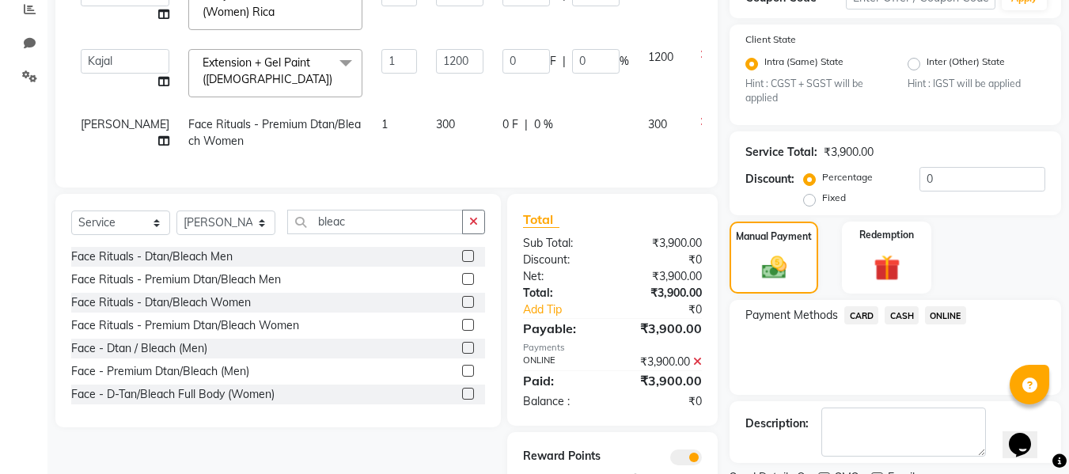
scroll to position [407, 0]
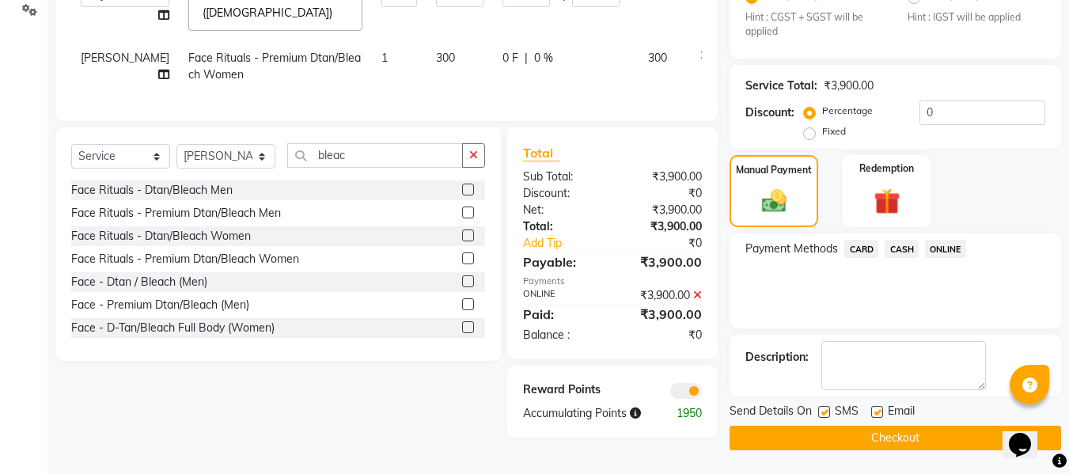
click at [928, 449] on button "Checkout" at bounding box center [894, 438] width 331 height 25
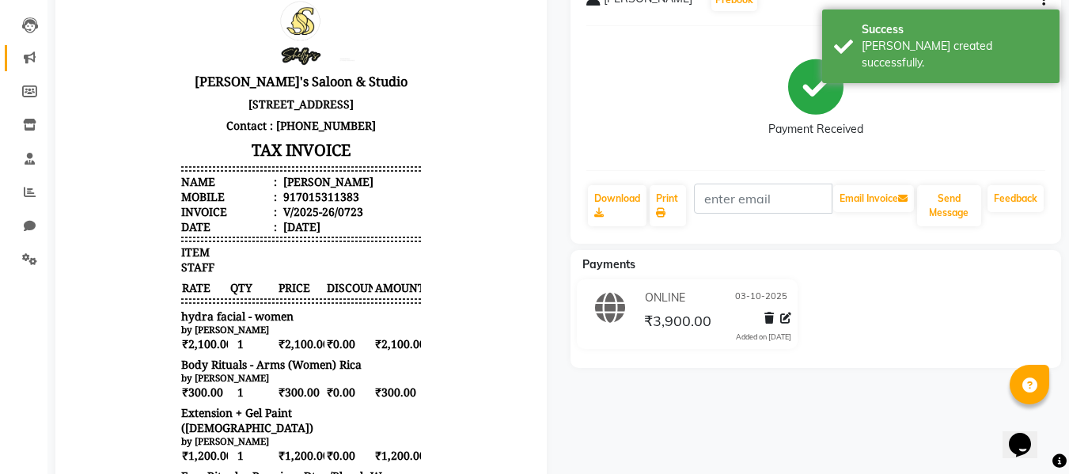
scroll to position [79, 0]
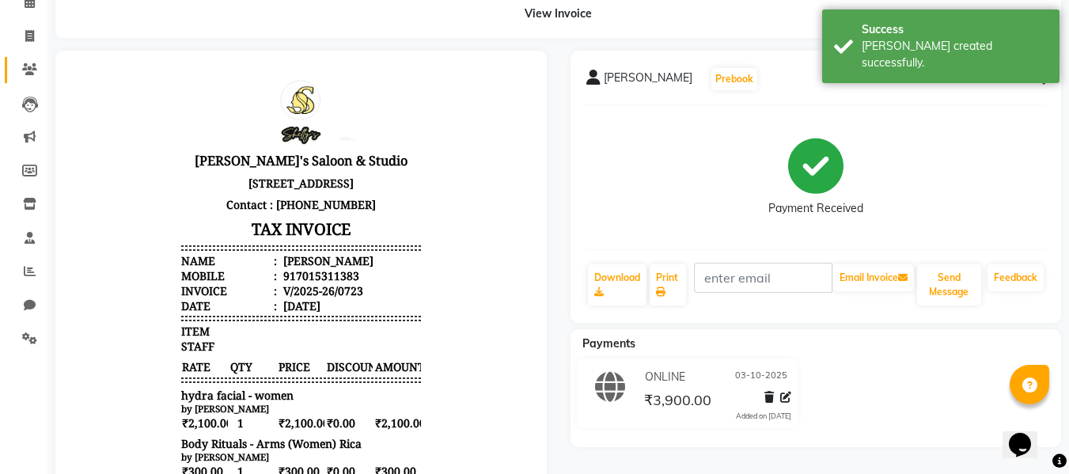
click at [39, 58] on link "Clients" at bounding box center [24, 70] width 38 height 26
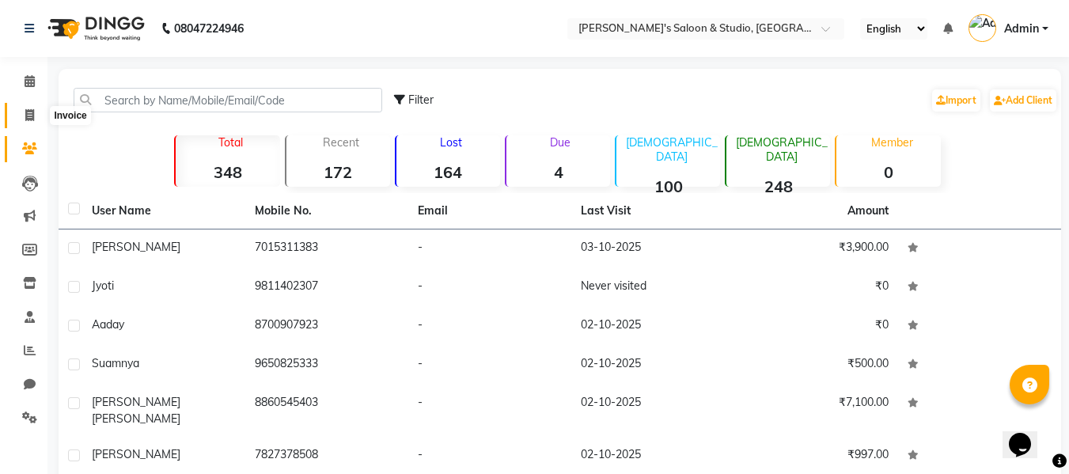
click at [36, 112] on span at bounding box center [30, 116] width 28 height 18
select select "service"
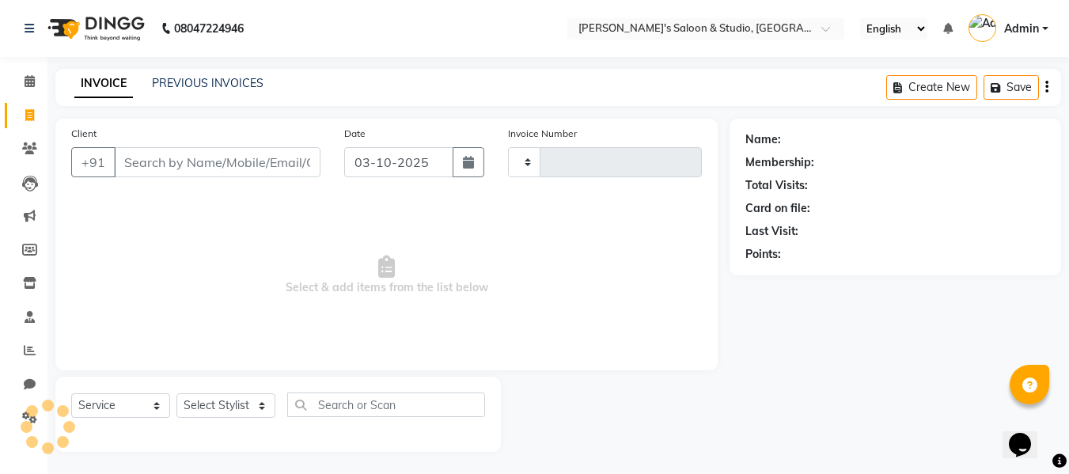
scroll to position [2, 0]
type input "0724"
select select "7536"
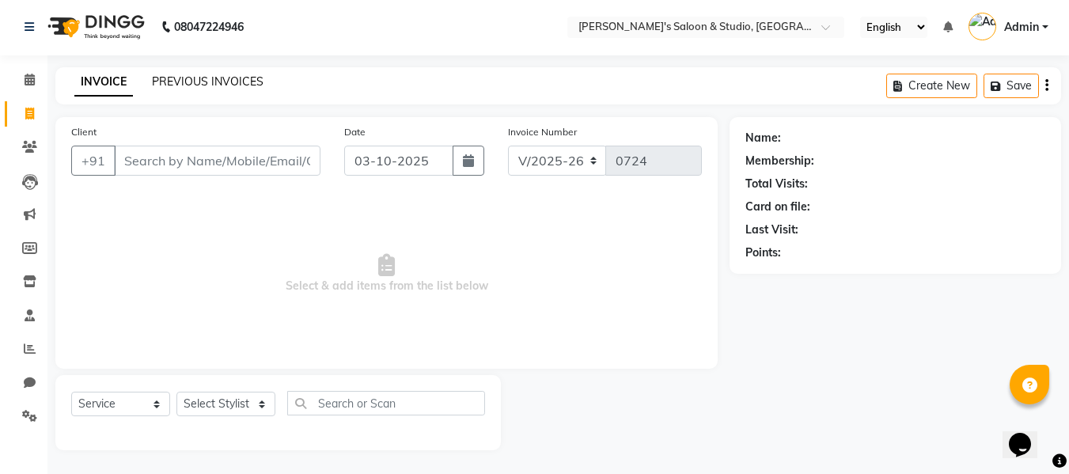
click at [226, 83] on link "PREVIOUS INVOICES" at bounding box center [208, 81] width 112 height 14
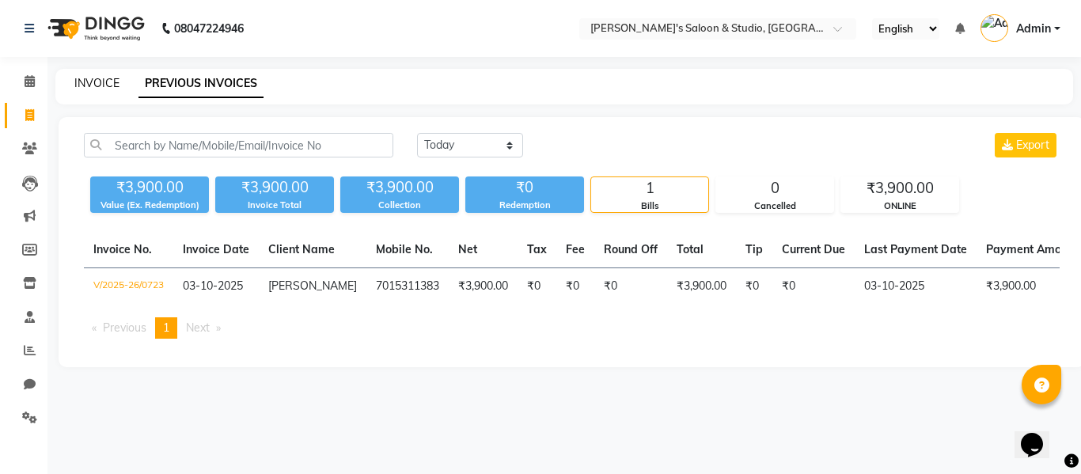
click at [75, 89] on link "INVOICE" at bounding box center [96, 83] width 45 height 14
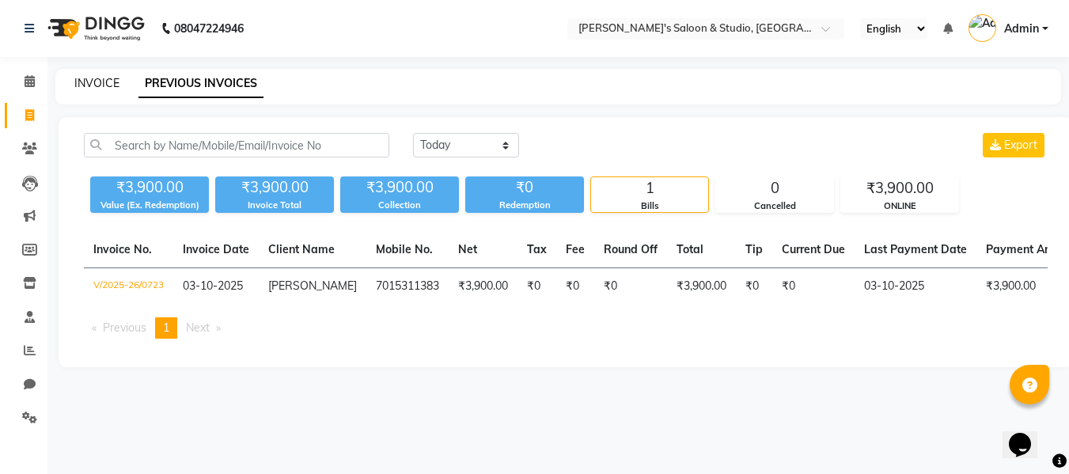
select select "7536"
select select "service"
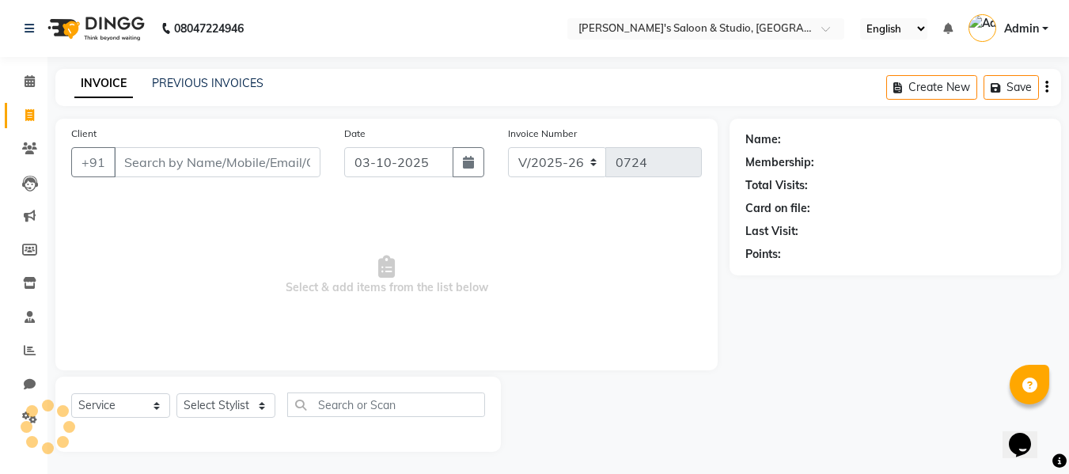
scroll to position [2, 0]
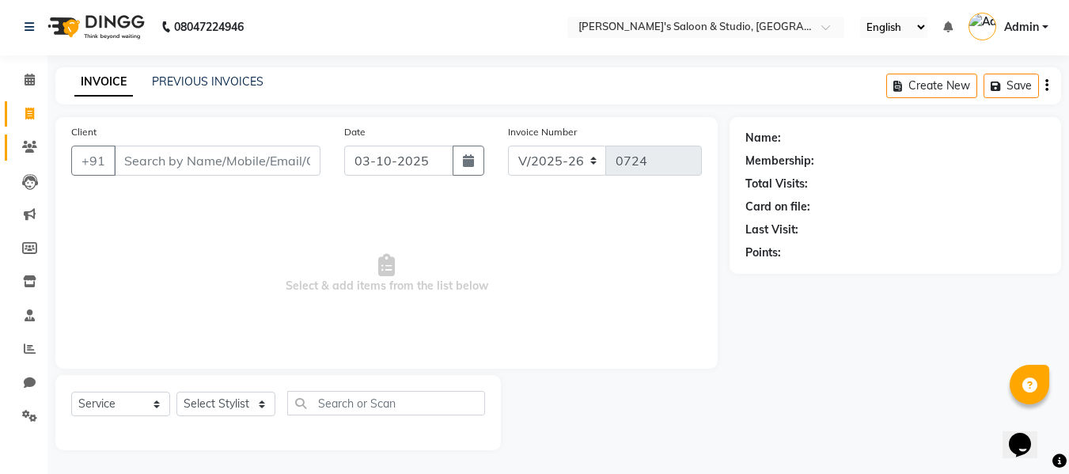
click at [29, 138] on link "Clients" at bounding box center [24, 147] width 38 height 26
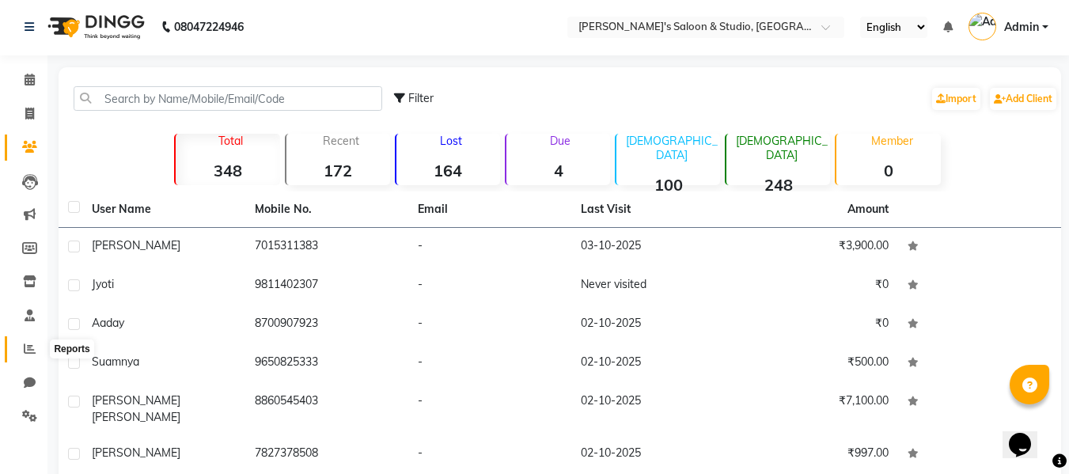
click at [18, 347] on span at bounding box center [30, 349] width 28 height 18
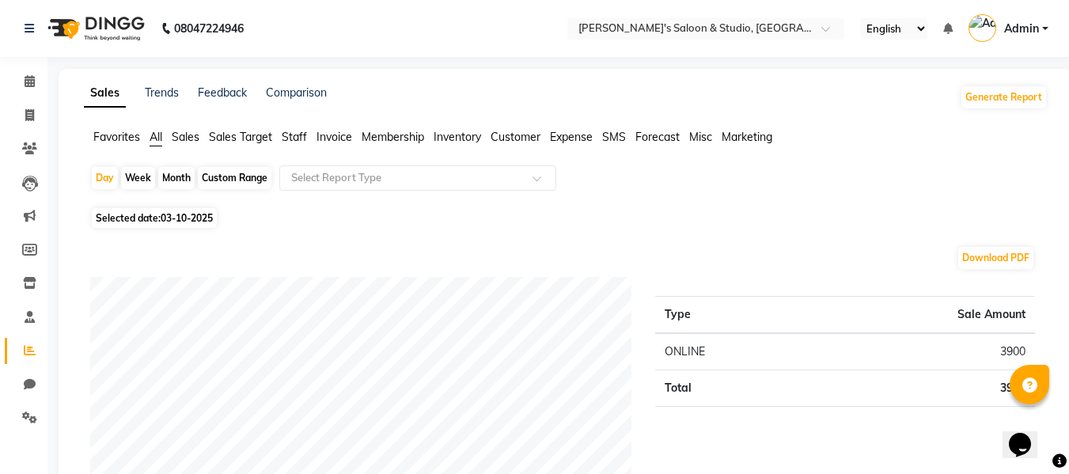
click at [296, 132] on span "Staff" at bounding box center [294, 137] width 25 height 14
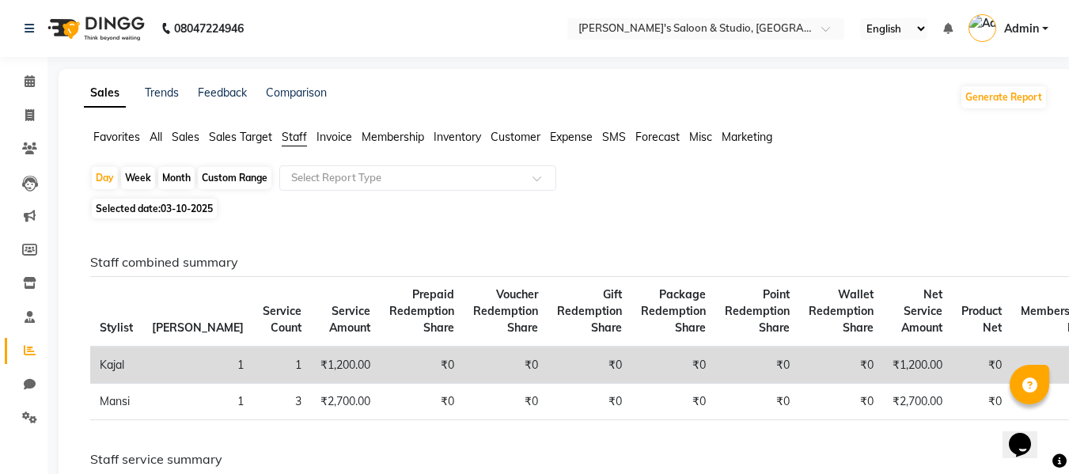
scroll to position [79, 0]
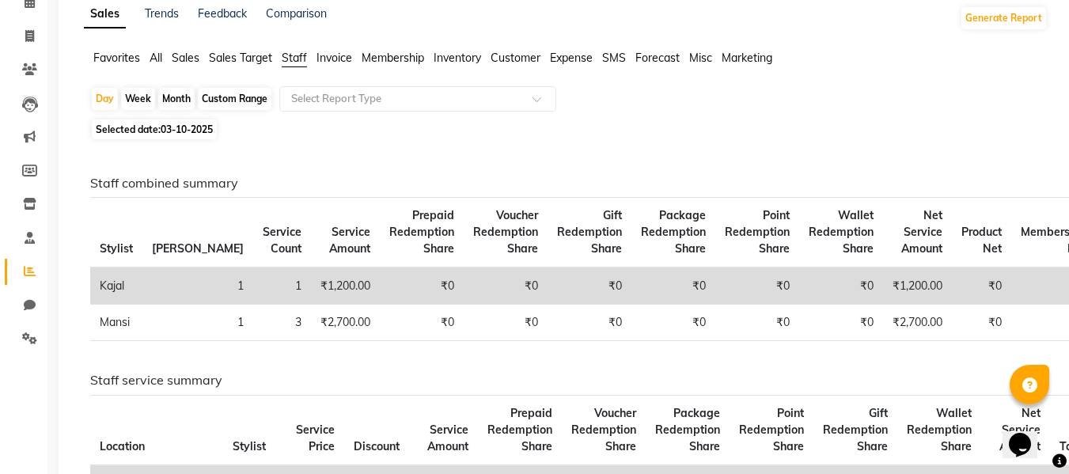
click at [158, 99] on div "Month" at bounding box center [176, 99] width 36 height 22
select select "10"
select select "2025"
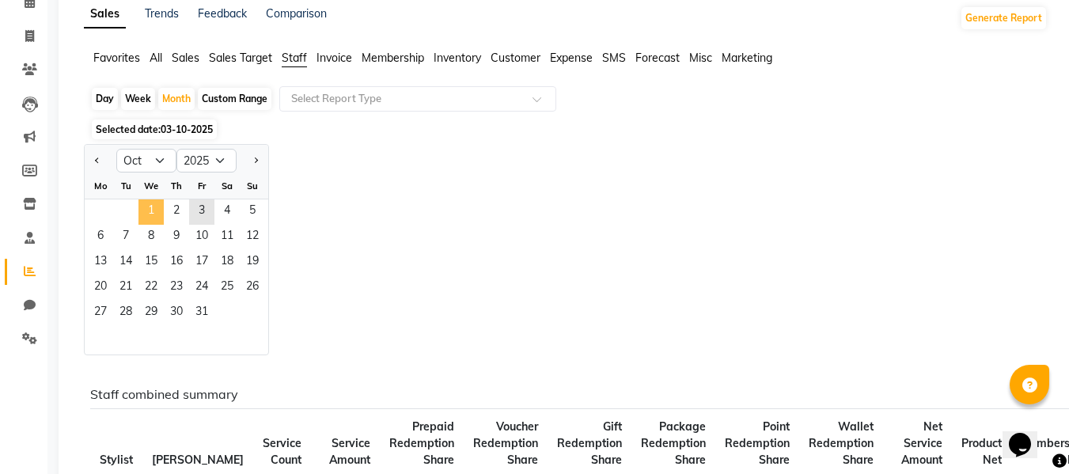
click at [144, 206] on span "1" at bounding box center [150, 211] width 25 height 25
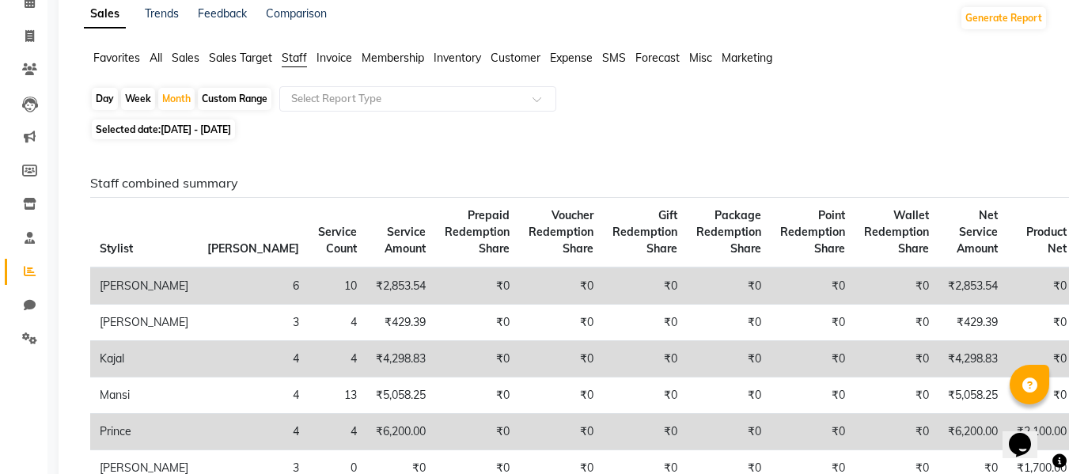
scroll to position [158, 0]
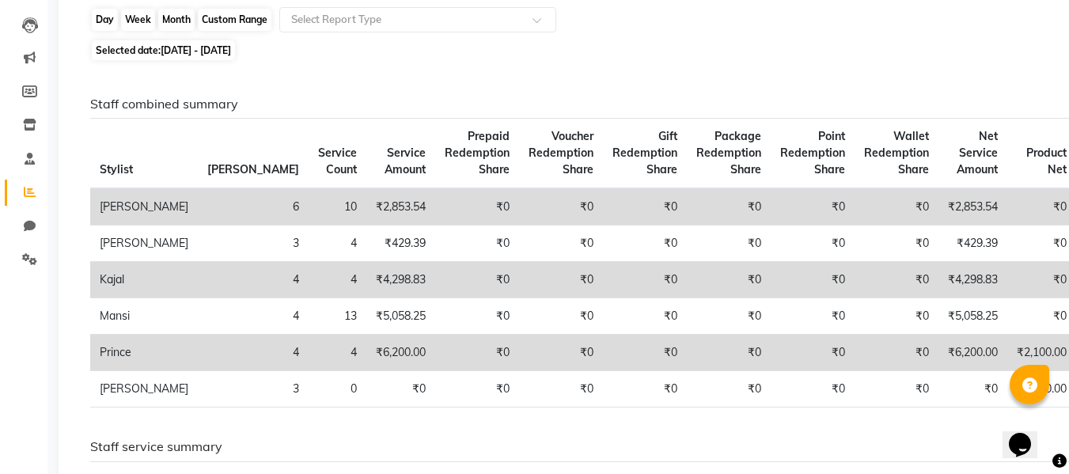
click at [183, 21] on div "Month" at bounding box center [176, 20] width 36 height 22
select select "10"
select select "2025"
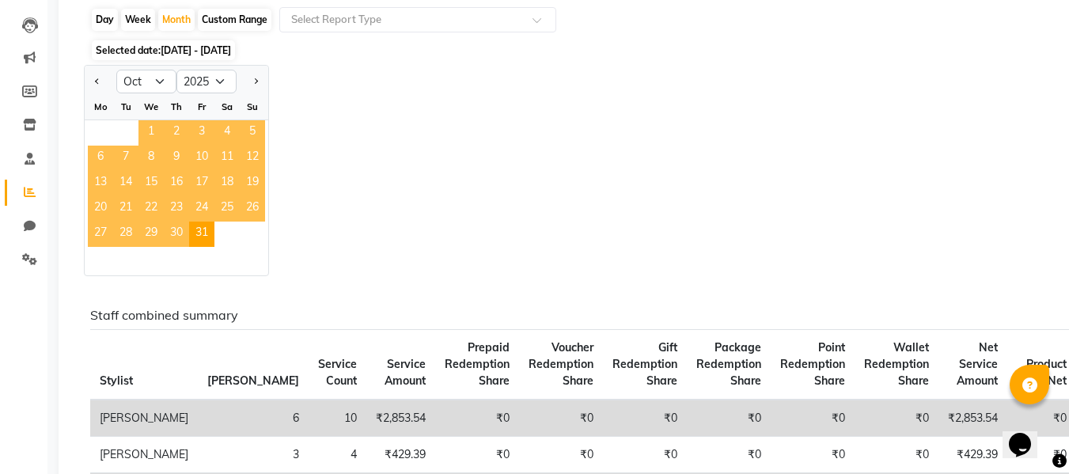
click at [154, 126] on span "1" at bounding box center [150, 132] width 25 height 25
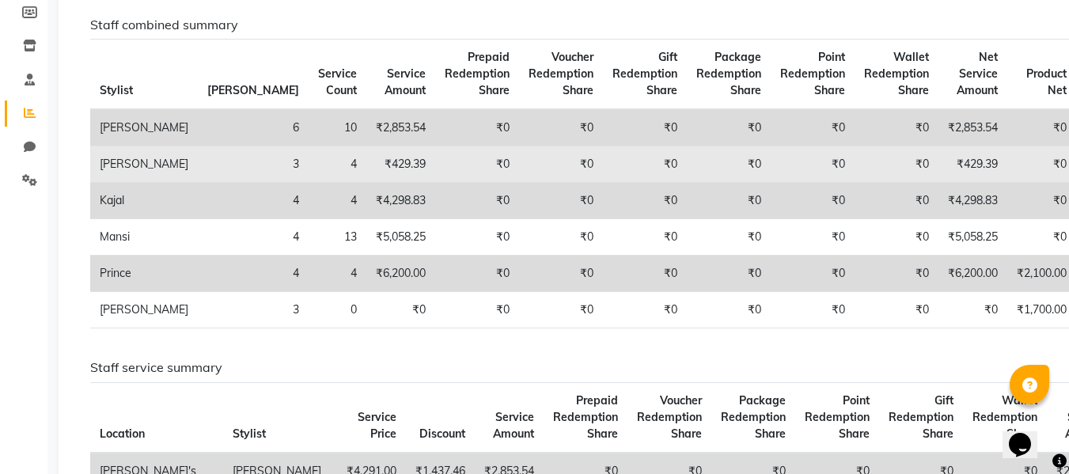
scroll to position [0, 0]
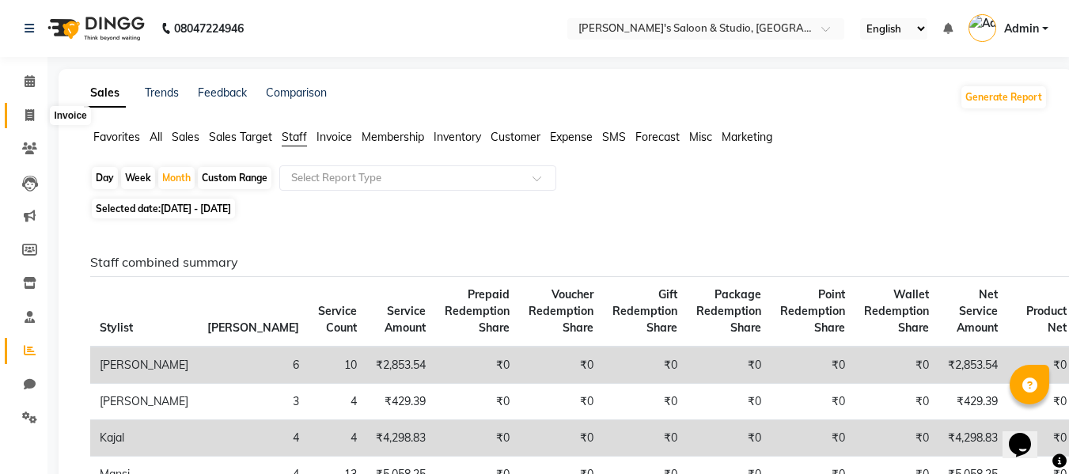
click at [34, 112] on icon at bounding box center [29, 115] width 9 height 12
select select "7536"
select select "service"
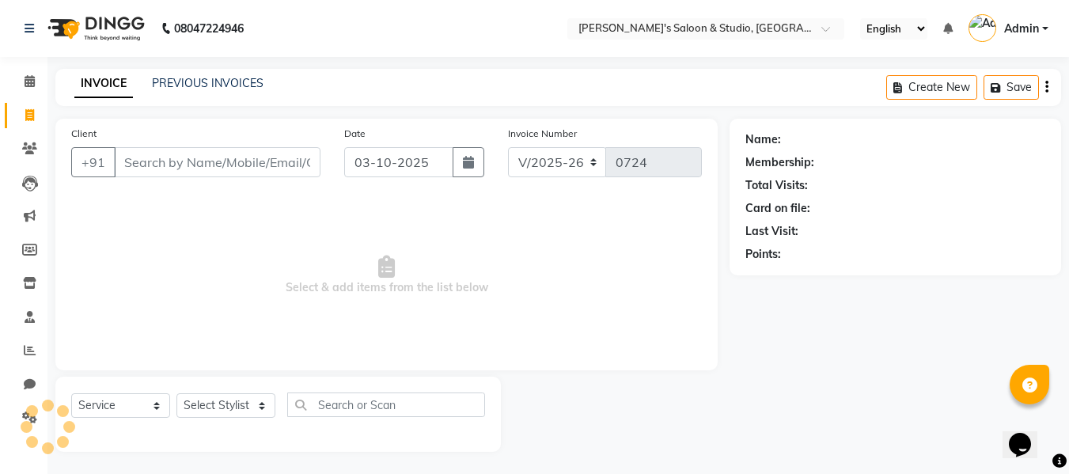
scroll to position [2, 0]
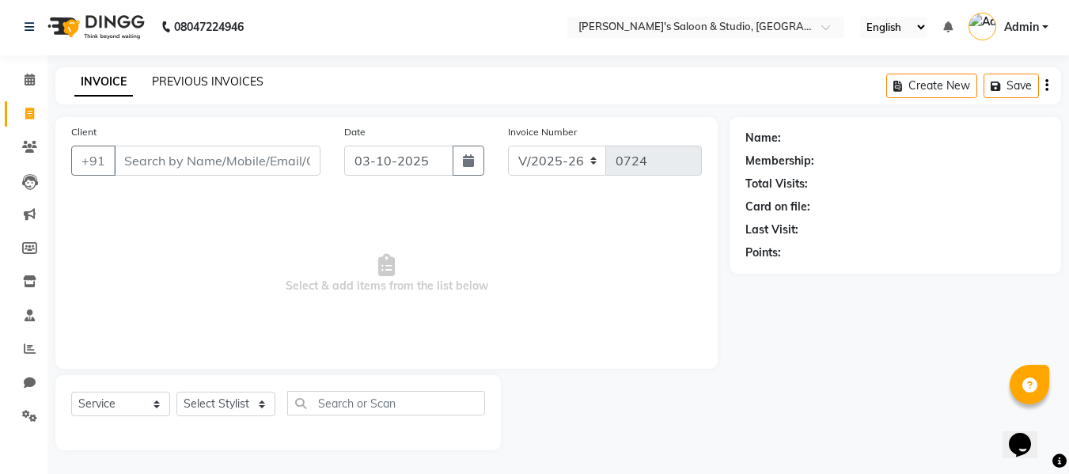
click at [243, 79] on link "PREVIOUS INVOICES" at bounding box center [208, 81] width 112 height 14
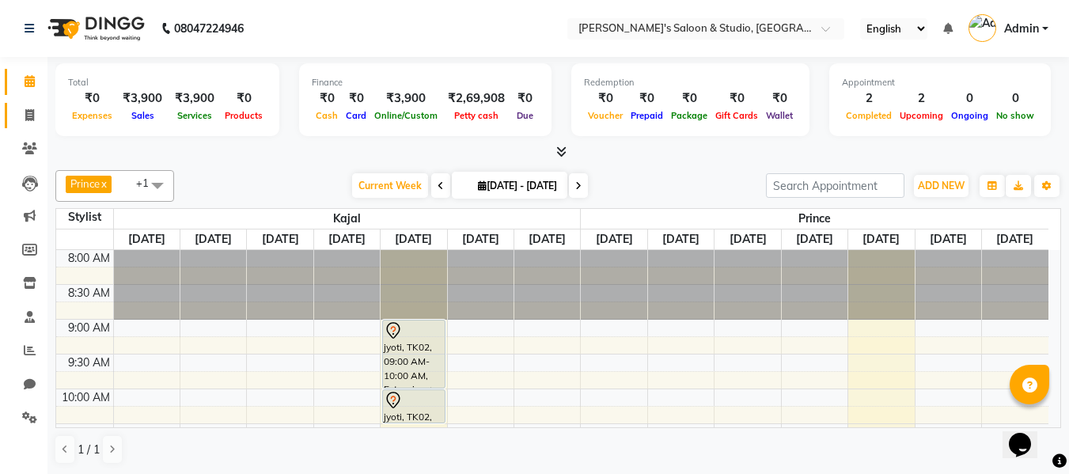
click at [32, 103] on link "Invoice" at bounding box center [24, 116] width 38 height 26
select select "service"
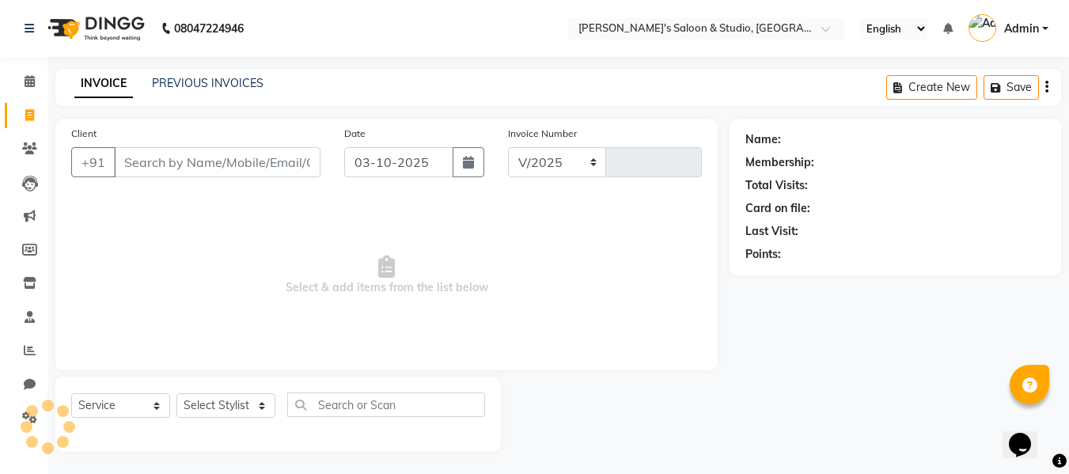
select select "7536"
type input "0724"
click at [185, 79] on link "PREVIOUS INVOICES" at bounding box center [208, 83] width 112 height 14
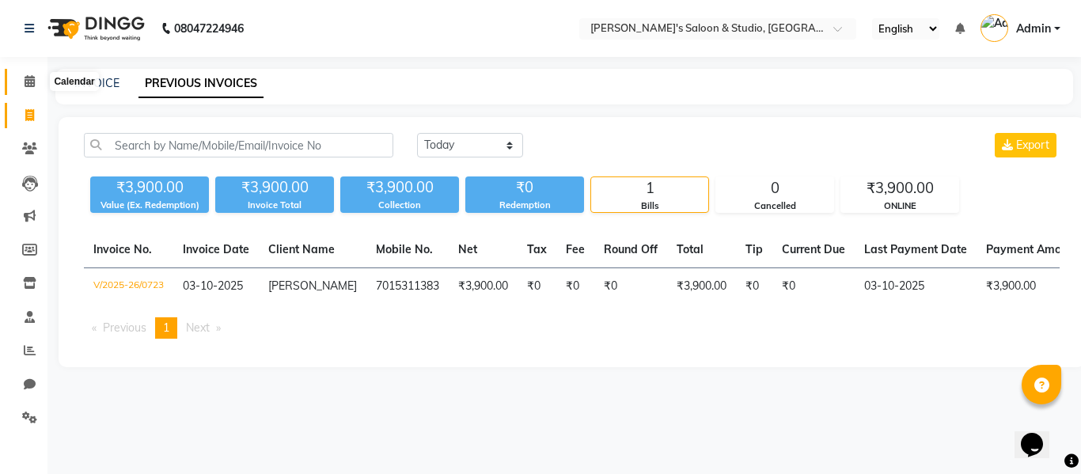
click at [28, 85] on icon at bounding box center [30, 81] width 10 height 12
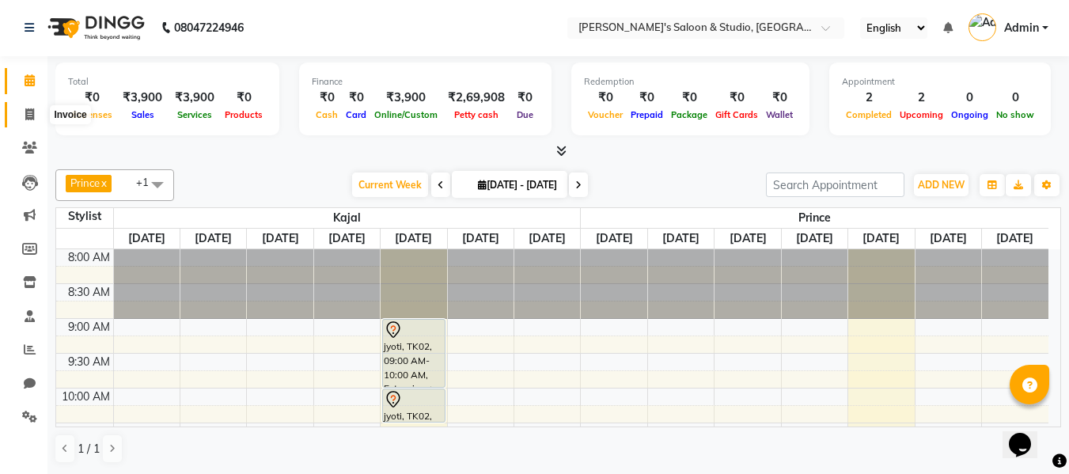
click at [32, 107] on span at bounding box center [30, 115] width 28 height 18
select select "service"
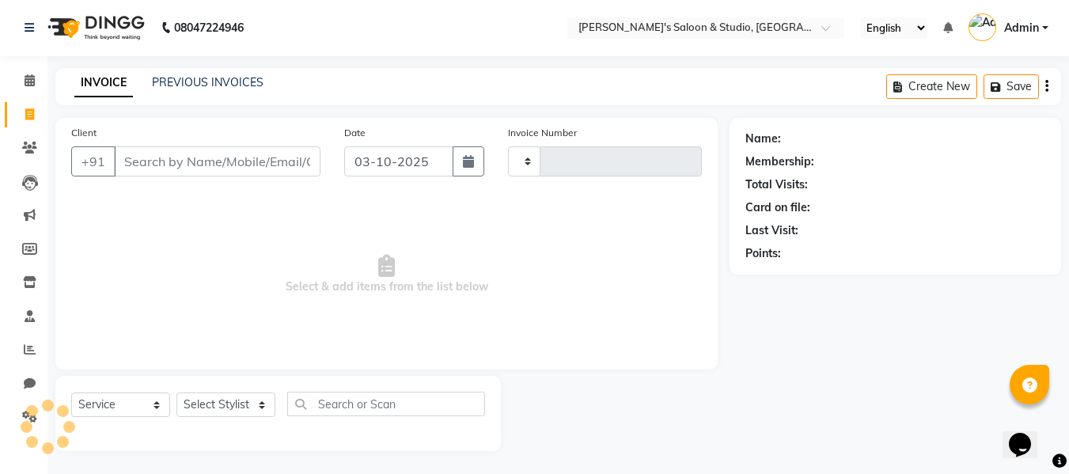
type input "0724"
select select "7536"
click at [25, 350] on icon at bounding box center [30, 349] width 12 height 12
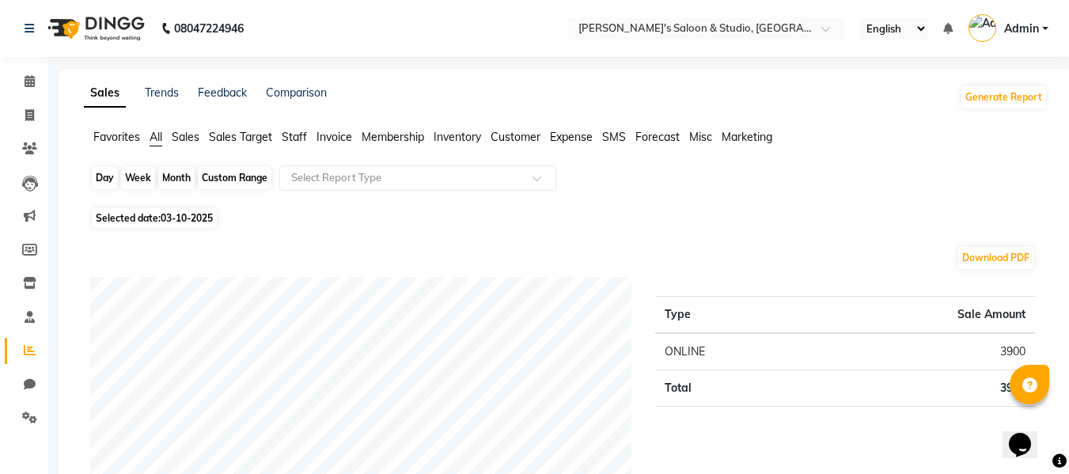
click at [97, 176] on div "Day" at bounding box center [105, 178] width 26 height 22
select select "10"
select select "2025"
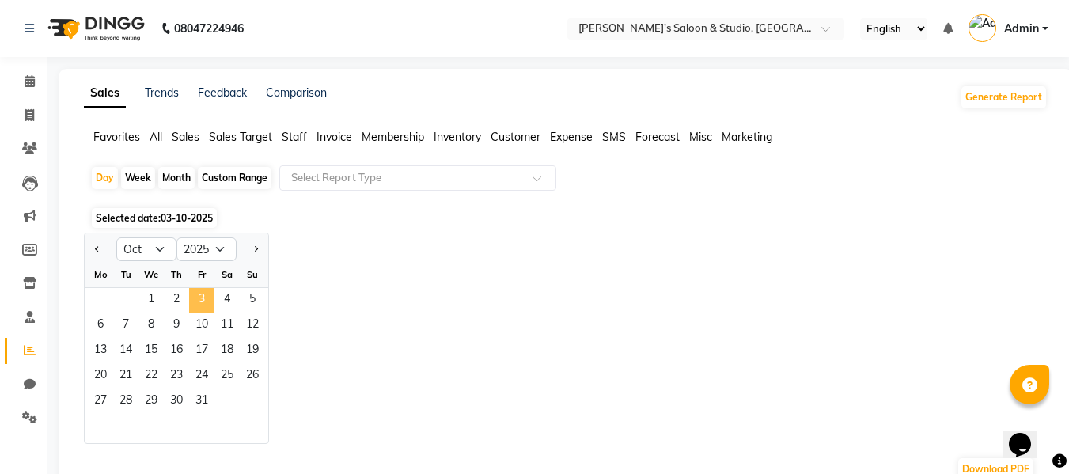
click at [196, 304] on span "3" at bounding box center [201, 300] width 25 height 25
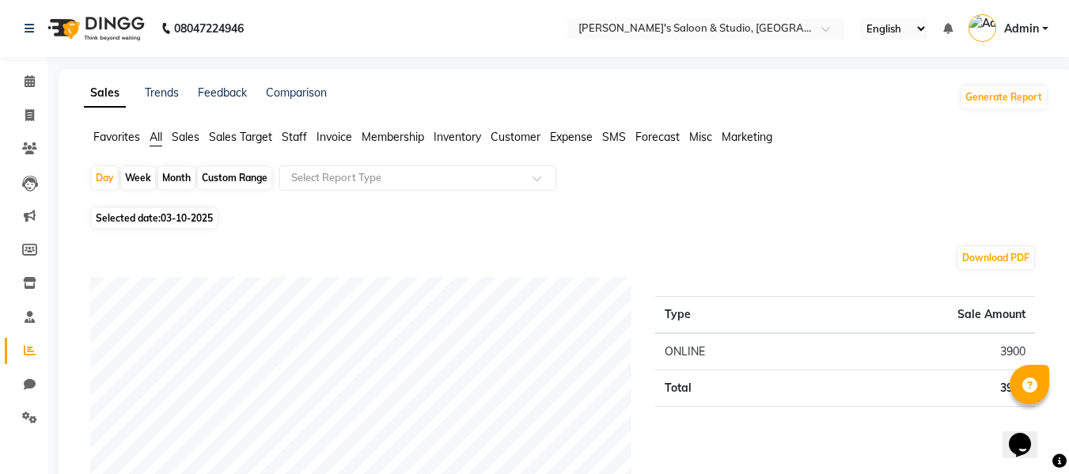
click at [129, 179] on div "Week" at bounding box center [138, 178] width 34 height 22
select select "10"
select select "2025"
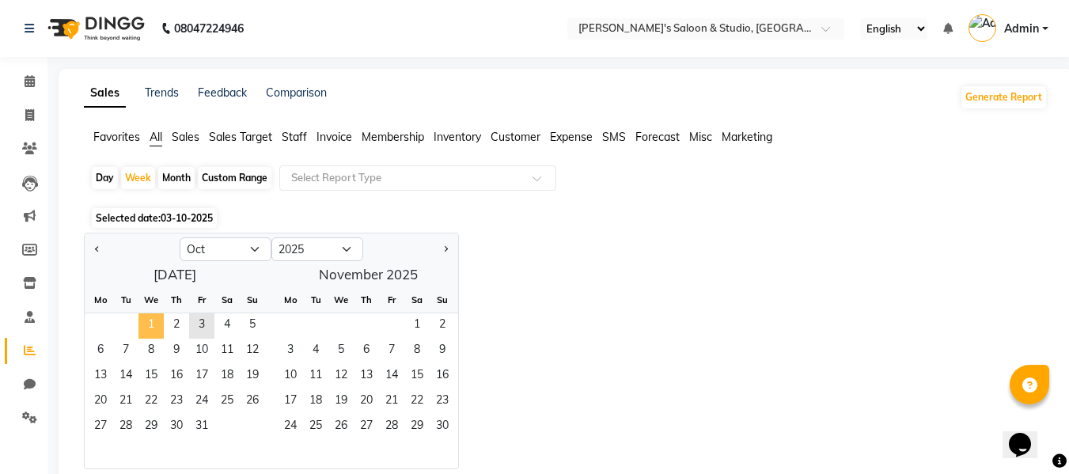
click at [157, 318] on span "1" at bounding box center [150, 325] width 25 height 25
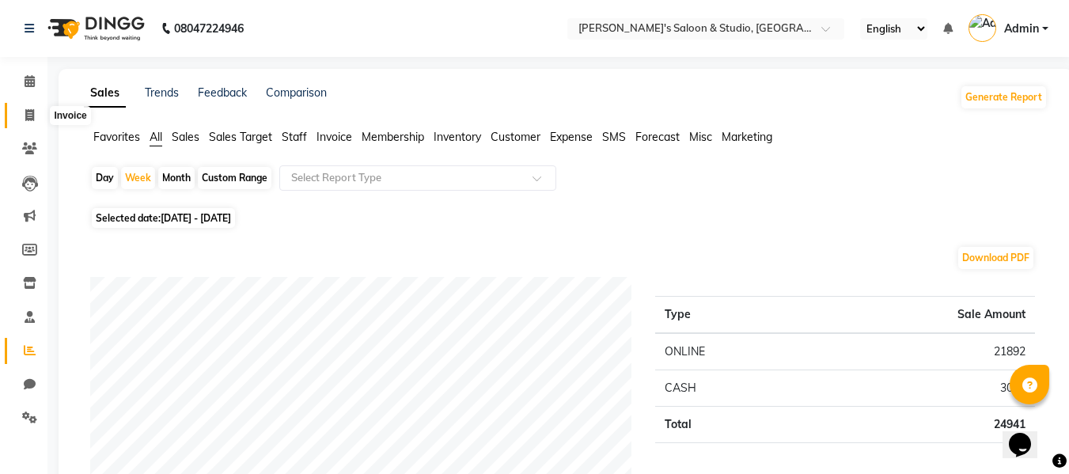
click at [25, 112] on icon at bounding box center [29, 115] width 9 height 12
select select "7536"
select select "service"
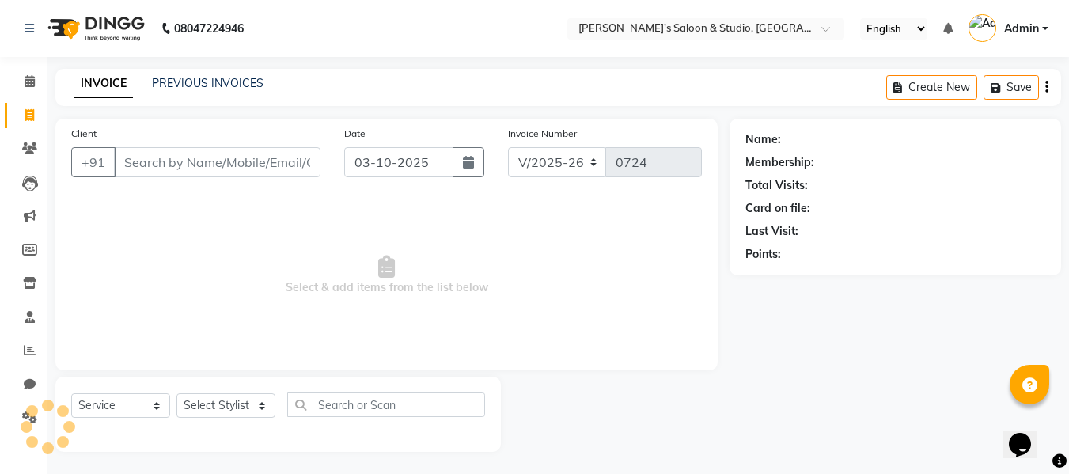
scroll to position [2, 0]
